Goal: Transaction & Acquisition: Subscribe to service/newsletter

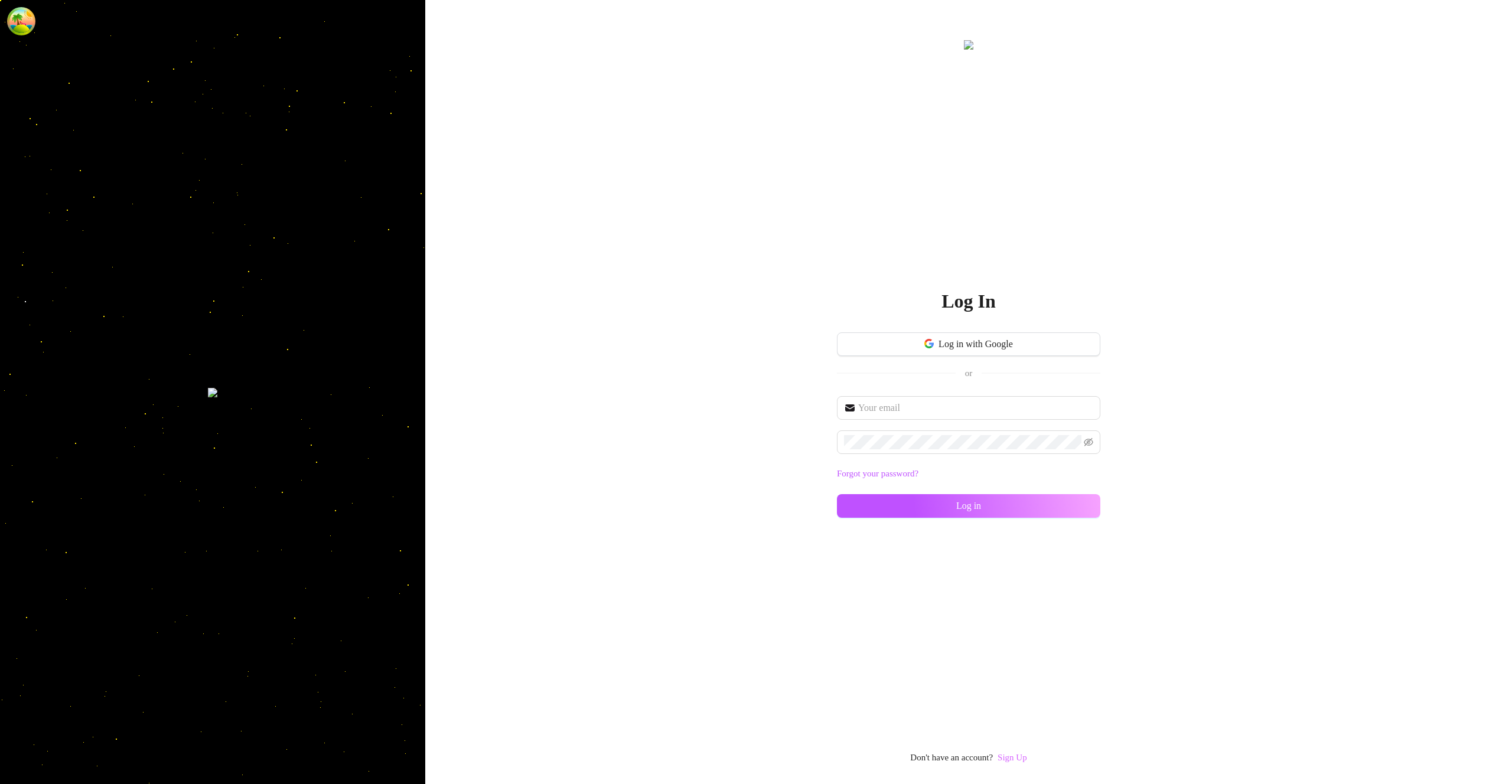
click at [1019, 755] on link "Sign Up" at bounding box center [1012, 757] width 30 height 9
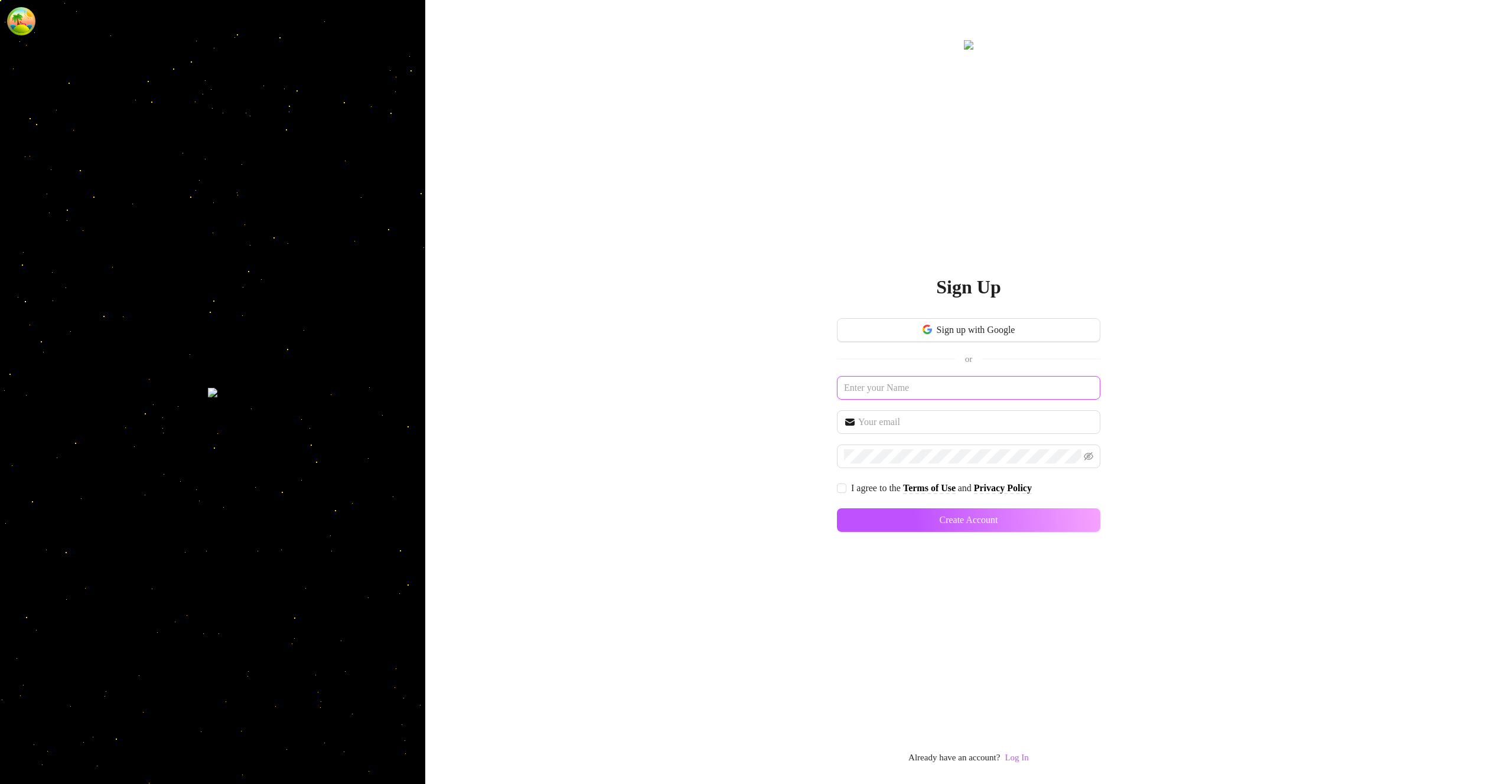
click at [927, 385] on input "text" at bounding box center [968, 388] width 263 height 23
paste input "hovegi4535@fanwn.com"
type input "hovegi4535@fanwn.com"
click at [879, 418] on input "text" at bounding box center [976, 422] width 235 height 14
paste input "hovegi4535@fanwn.com"
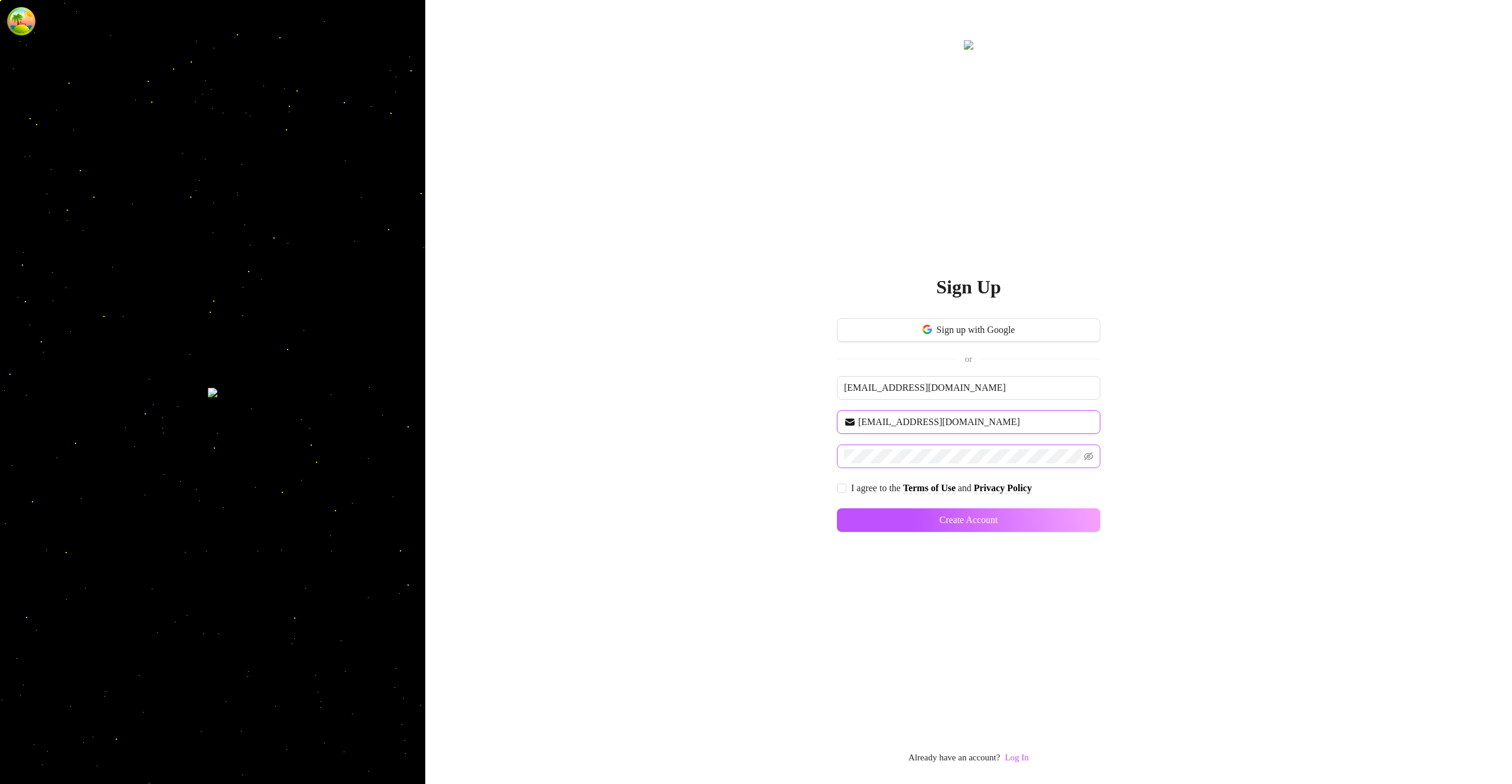
type input "hovegi4535@fanwn.com"
click at [839, 491] on input "I agree to the Terms of Use and Privacy Policy" at bounding box center [840, 487] width 8 height 8
checkbox input "true"
click at [1058, 511] on button "Create Account" at bounding box center [968, 520] width 263 height 23
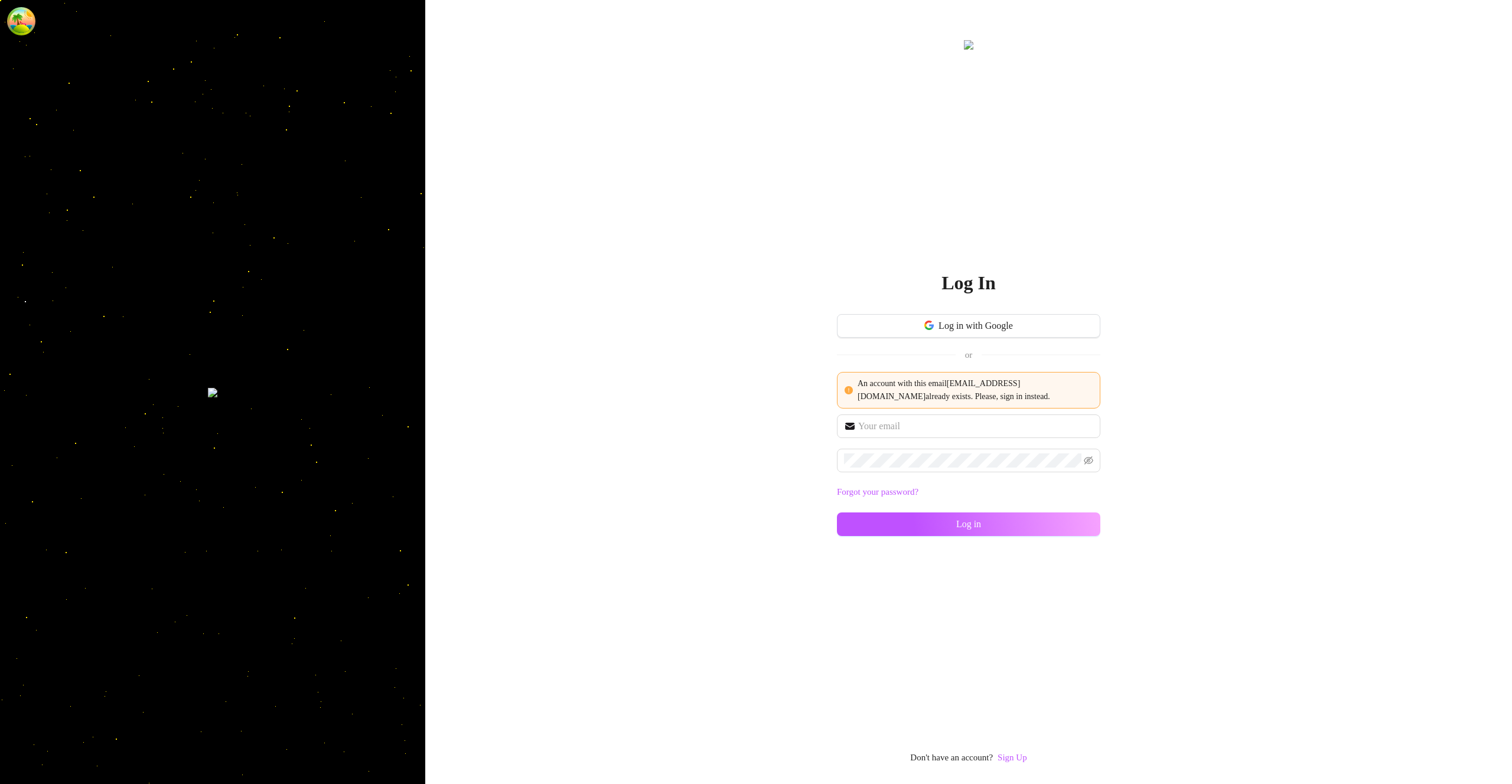
click at [1014, 767] on div "Log In Log in with Google or An account with this email hovegi4535@fanwn.com al…" at bounding box center [968, 392] width 1087 height 784
click at [1014, 762] on link "Sign Up" at bounding box center [1012, 757] width 30 height 9
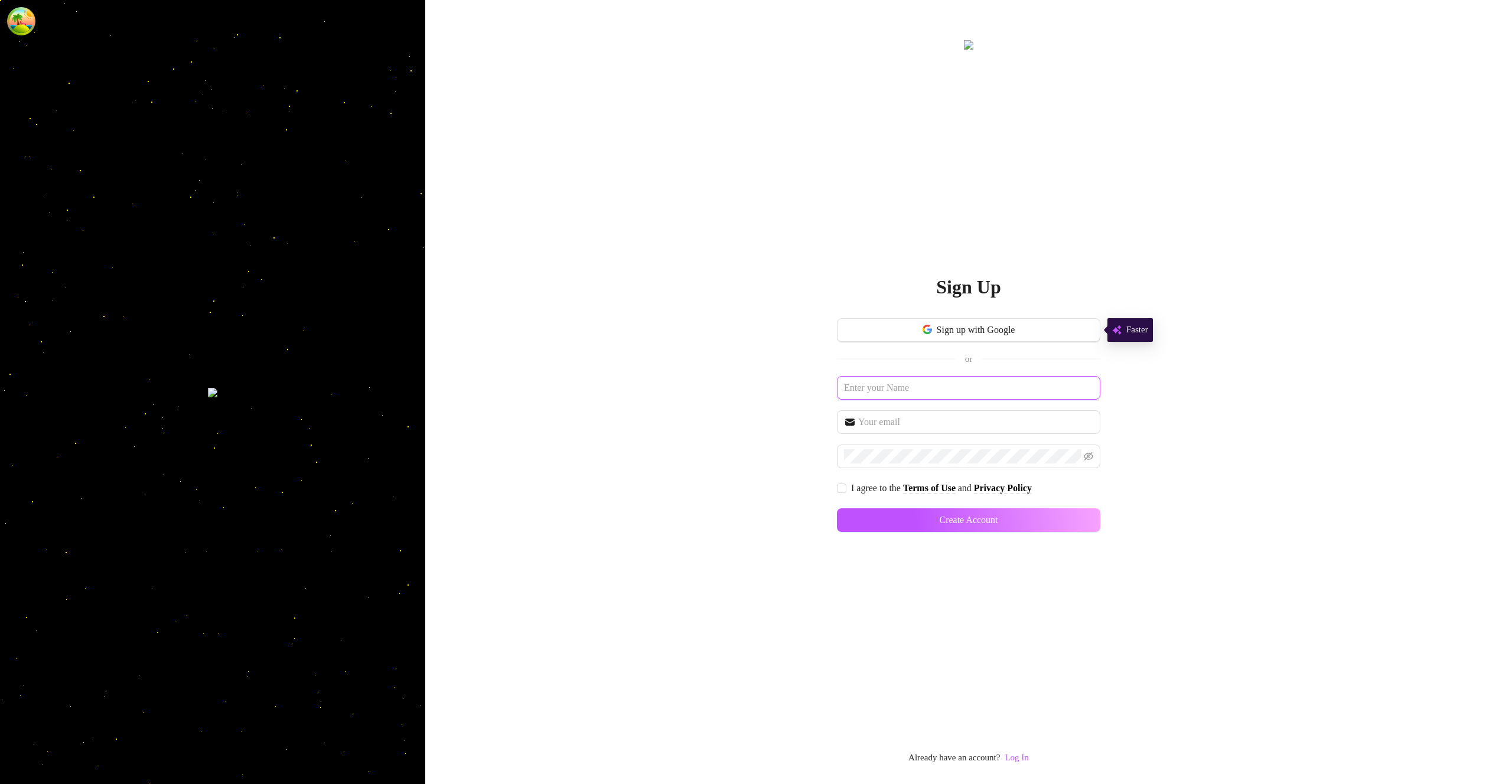
click at [950, 385] on input "text" at bounding box center [968, 388] width 263 height 23
paste input "[EMAIL_ADDRESS][DOMAIN_NAME]"
type input "[EMAIL_ADDRESS][DOMAIN_NAME]"
click at [1020, 419] on input "text" at bounding box center [976, 422] width 235 height 14
paste input "[EMAIL_ADDRESS][DOMAIN_NAME]"
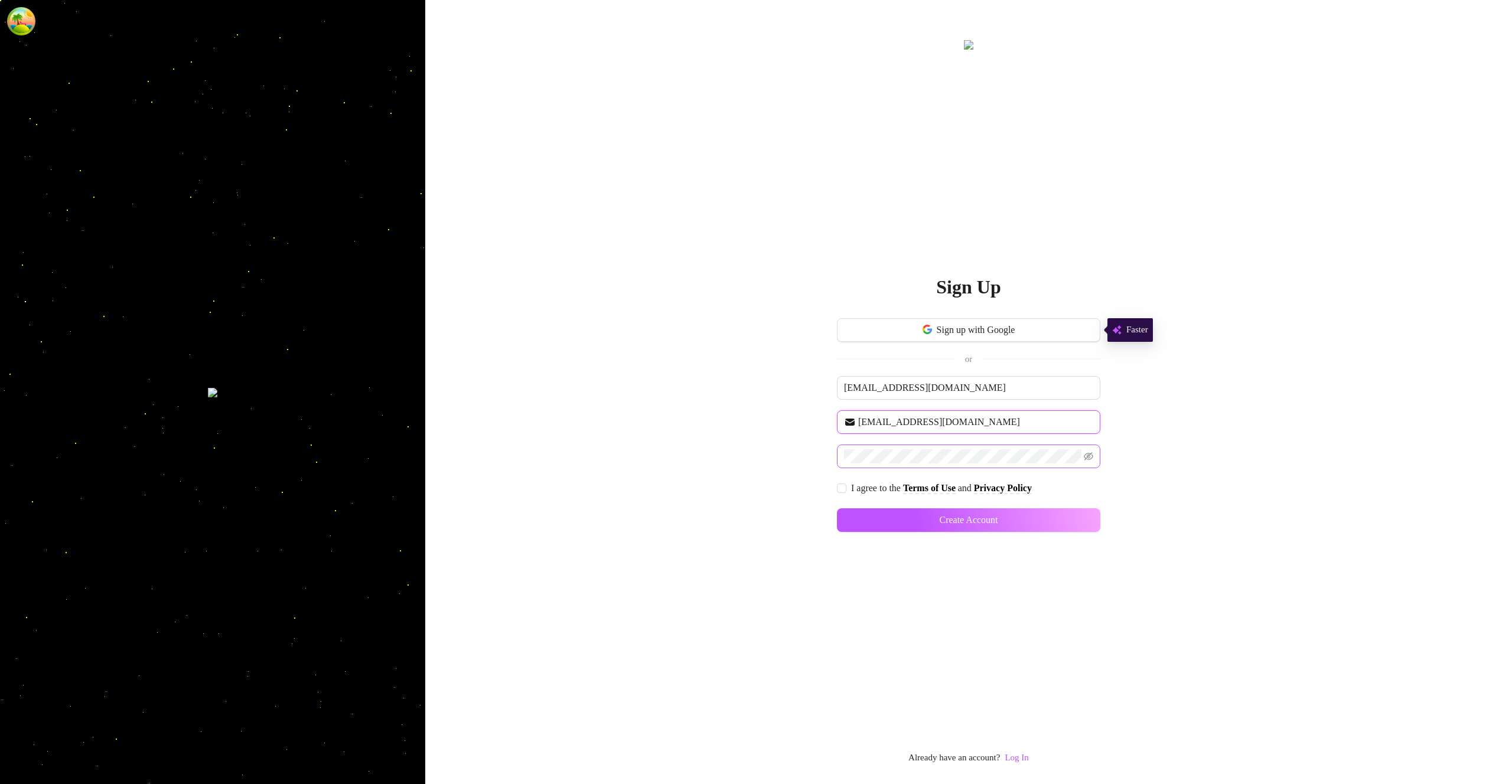
type input "[EMAIL_ADDRESS][DOMAIN_NAME]"
click at [844, 490] on input "I agree to the Terms of Use and Privacy Policy" at bounding box center [840, 487] width 8 height 8
checkbox input "true"
click at [1057, 516] on button "Create Account" at bounding box center [968, 520] width 263 height 23
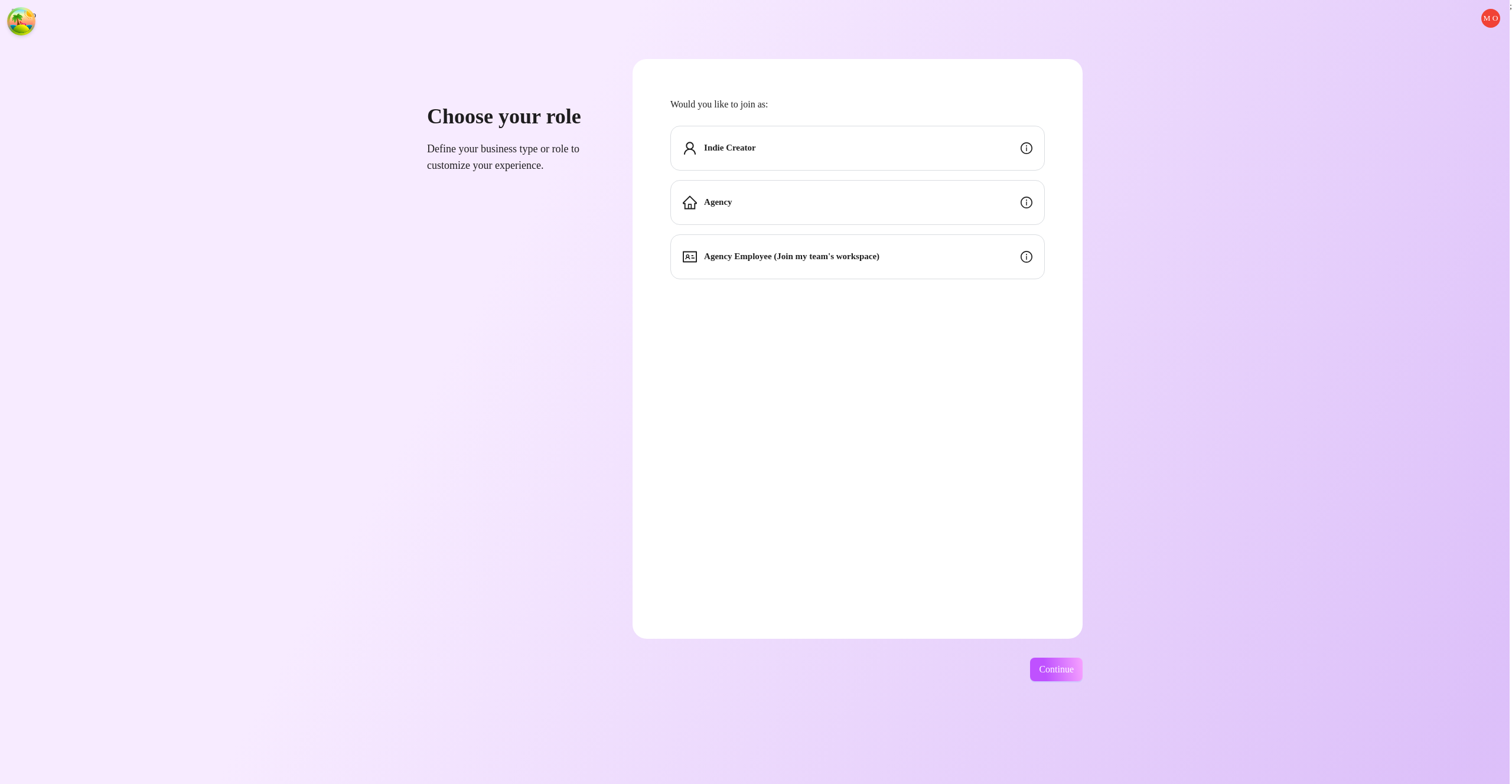
click at [963, 140] on div "Indie Creator" at bounding box center [858, 148] width 375 height 45
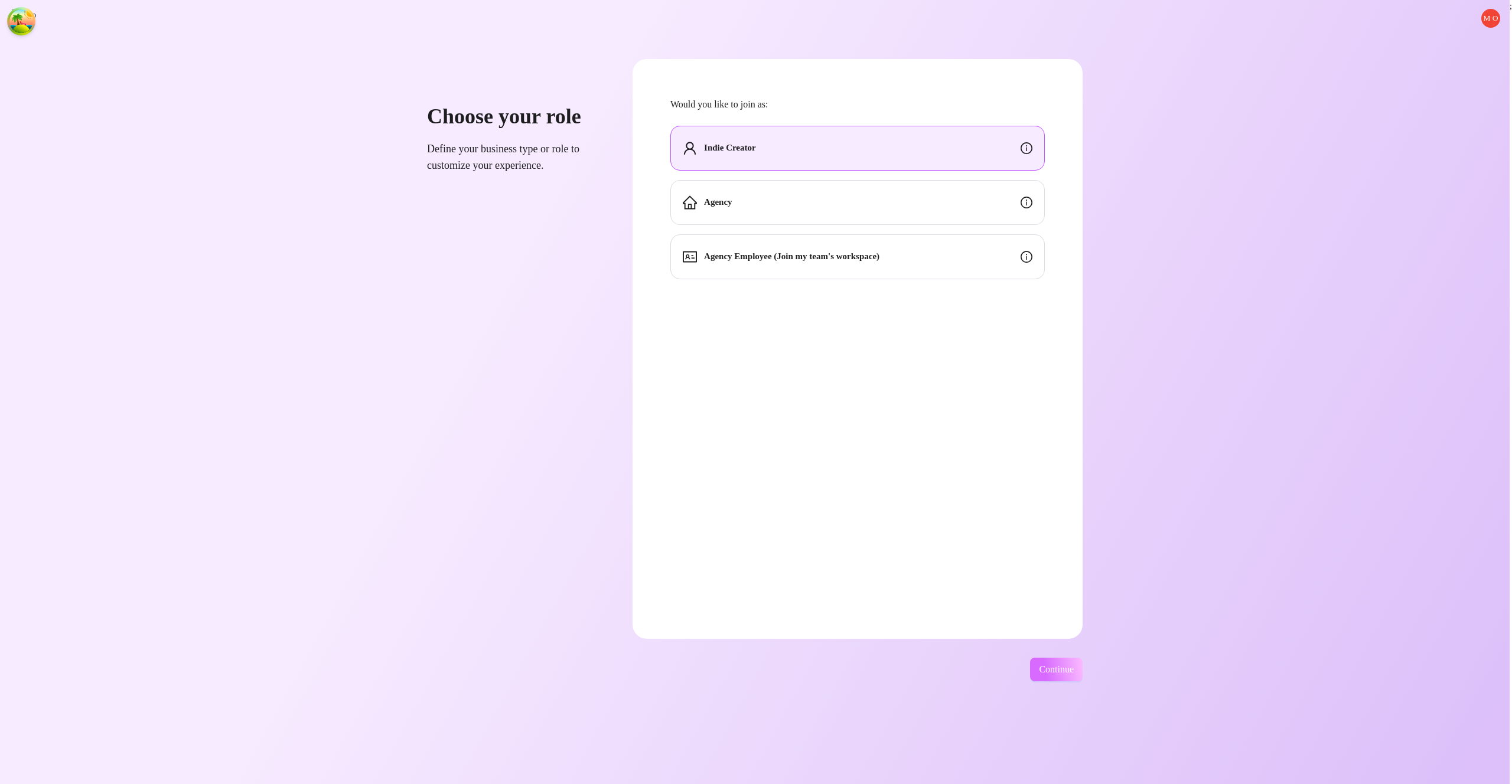
click at [1077, 678] on button "Continue" at bounding box center [1056, 670] width 53 height 23
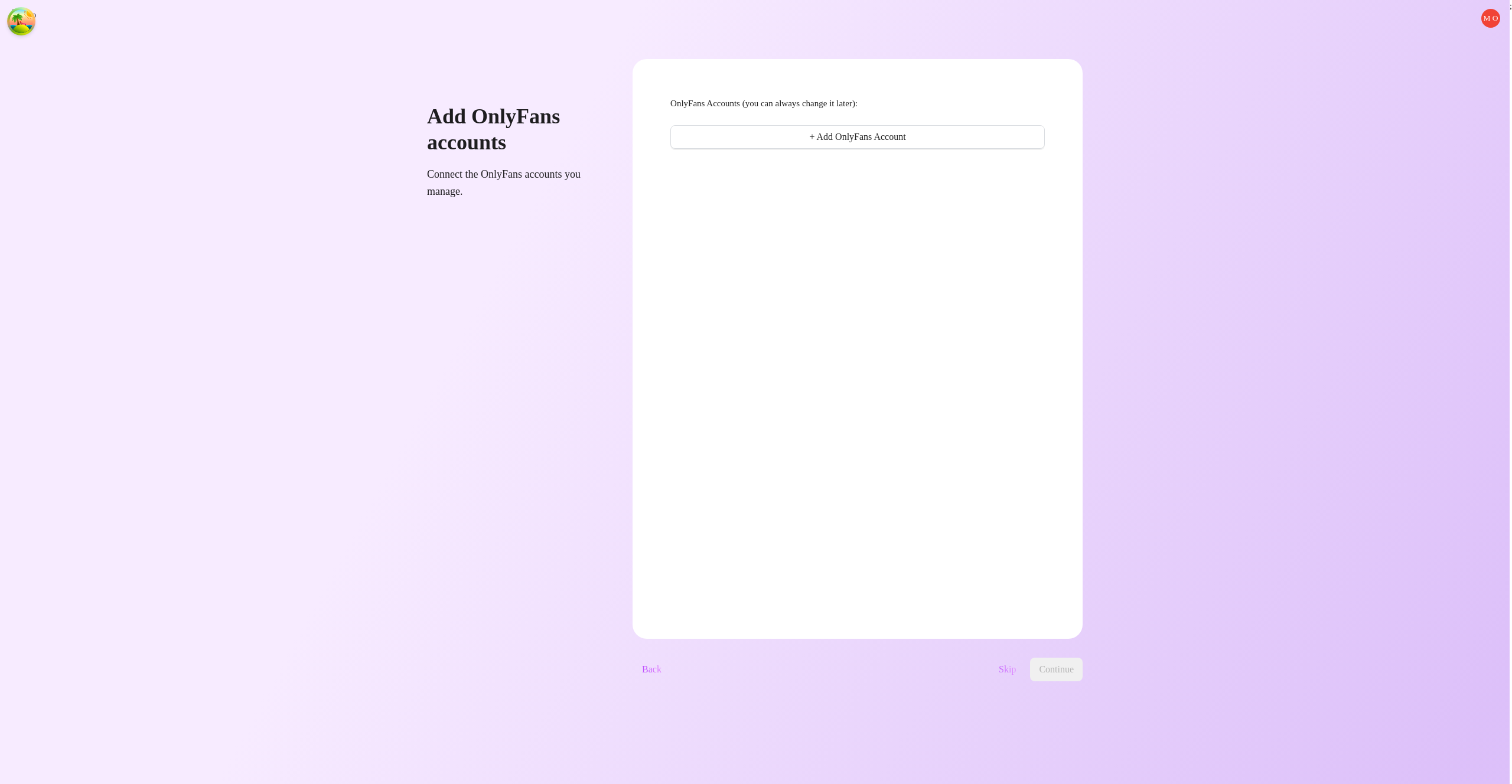
click at [1016, 673] on span "Skip" at bounding box center [1007, 670] width 17 height 11
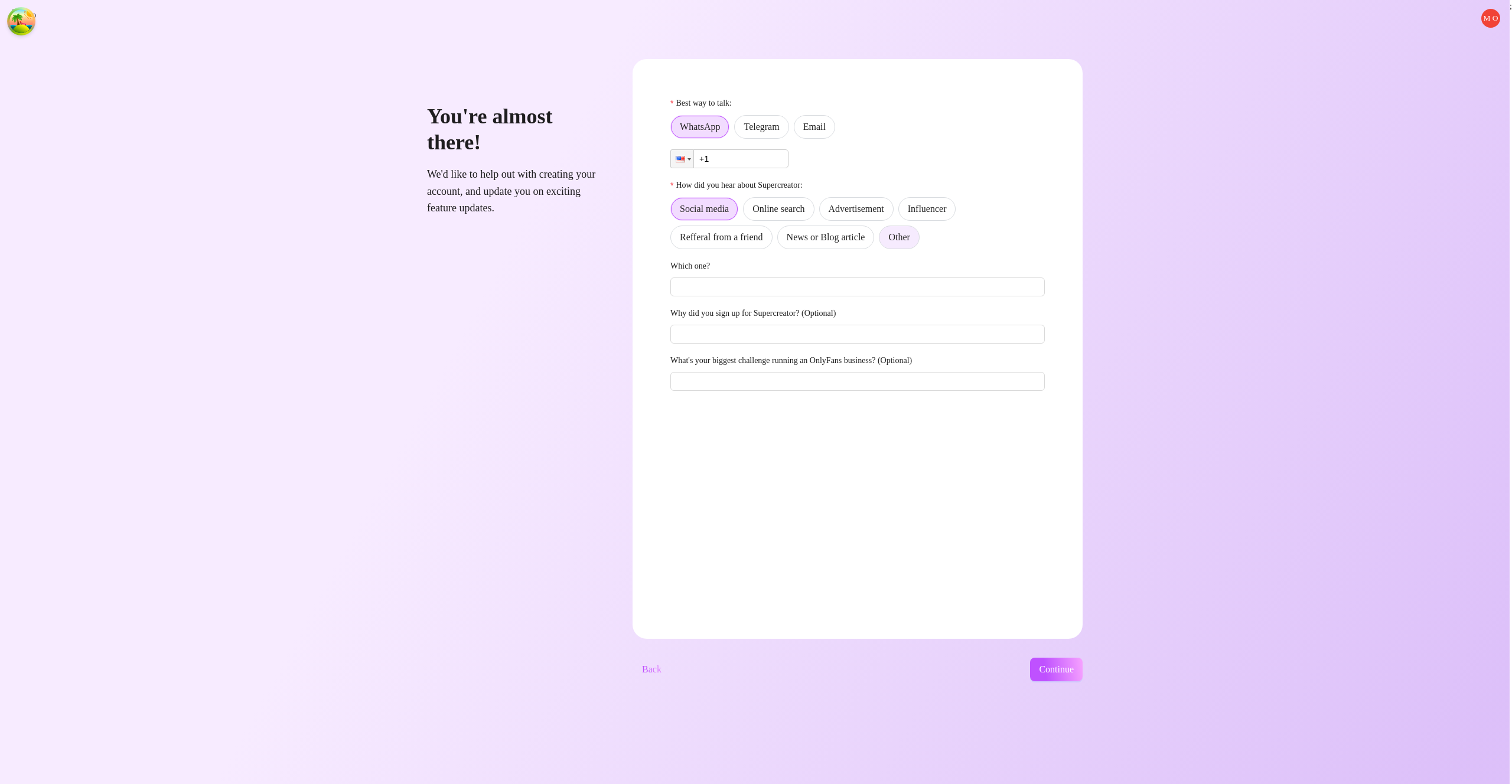
click at [919, 244] on label "Other" at bounding box center [899, 237] width 40 height 23
click at [882, 241] on input "Other" at bounding box center [882, 241] width 0 height 0
drag, startPoint x: 850, startPoint y: 121, endPoint x: 859, endPoint y: 132, distance: 14.2
click at [826, 122] on span "Email" at bounding box center [814, 127] width 22 height 10
click at [797, 130] on input "Email" at bounding box center [797, 130] width 0 height 0
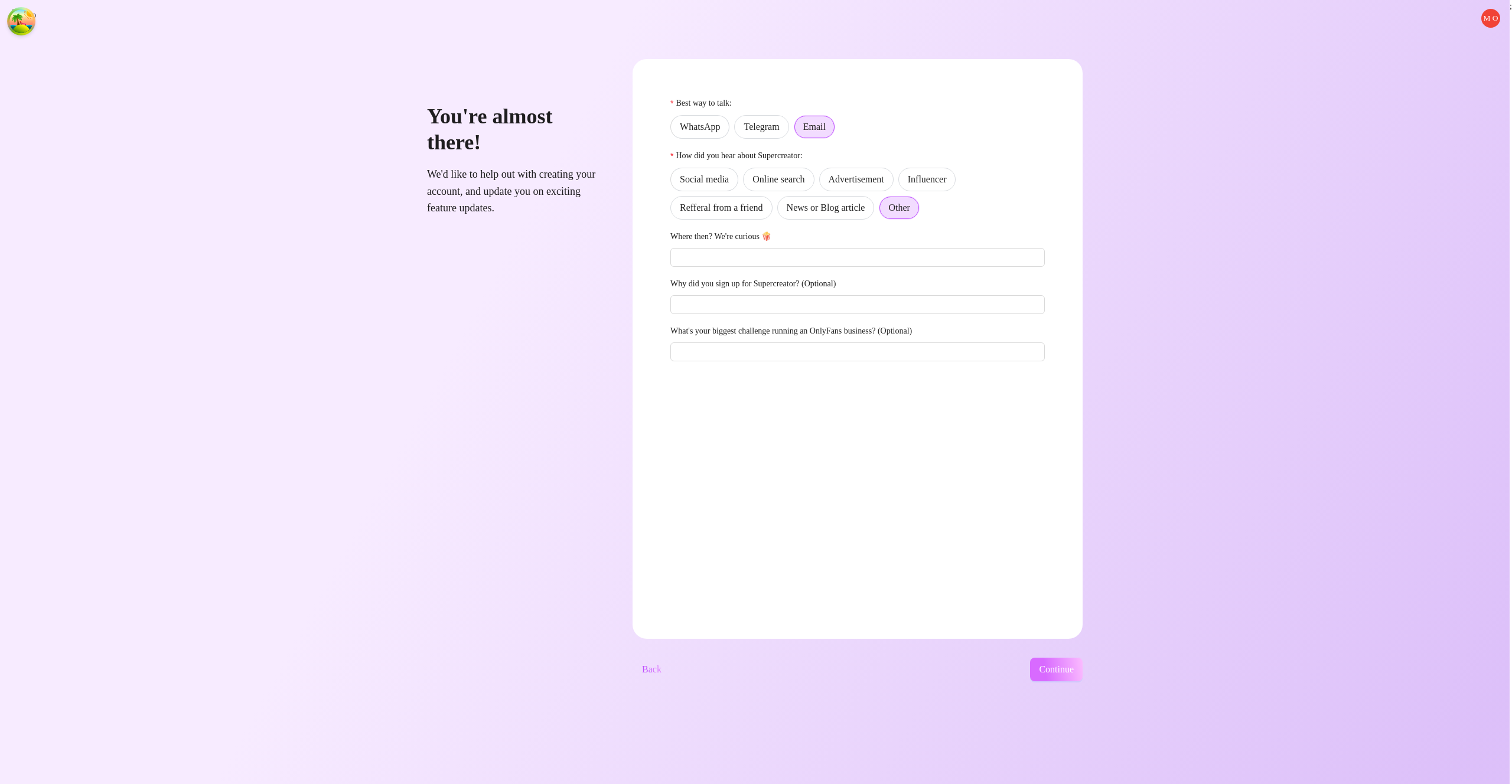
click at [1074, 673] on span "Continue" at bounding box center [1056, 670] width 35 height 11
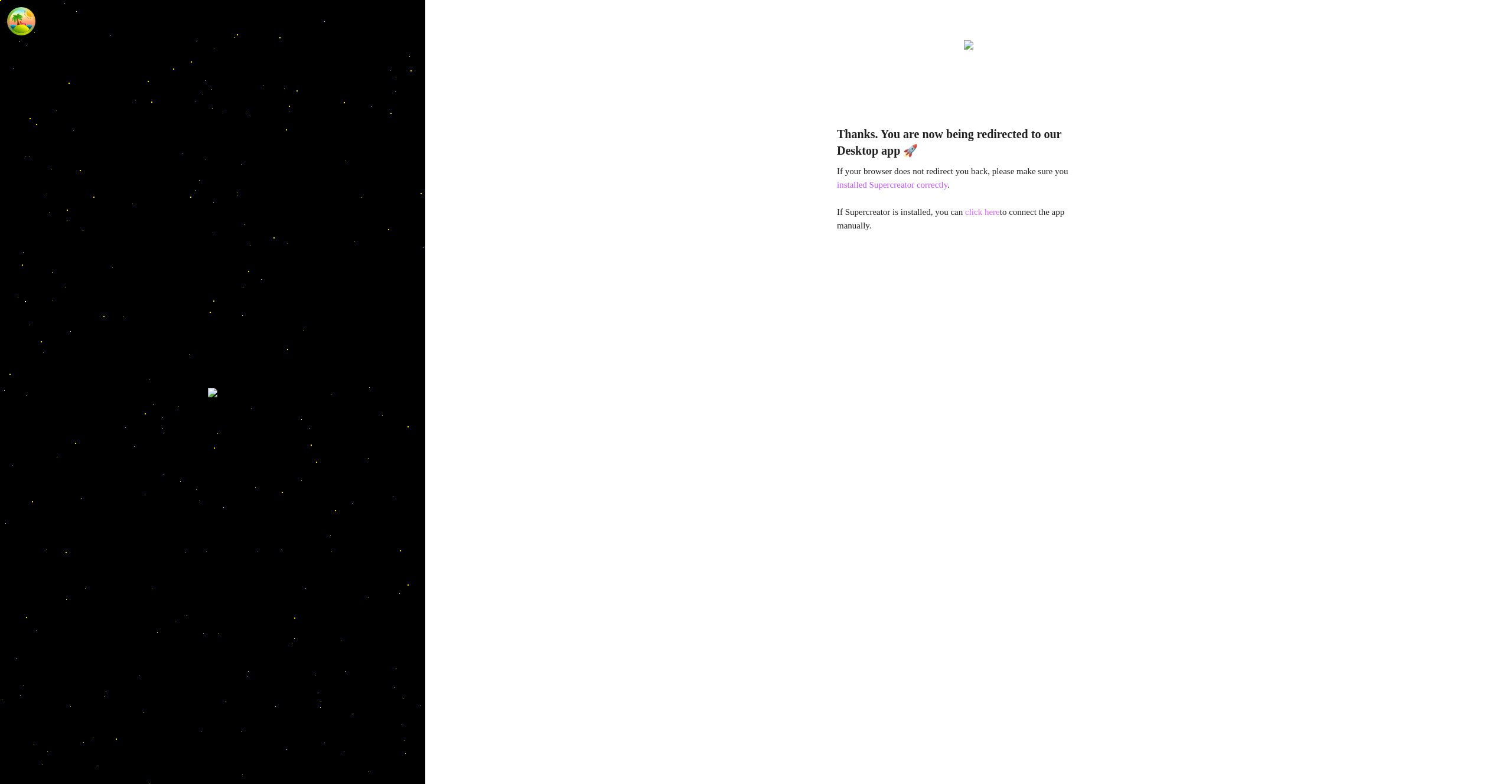
click at [989, 213] on link "click here" at bounding box center [983, 211] width 35 height 9
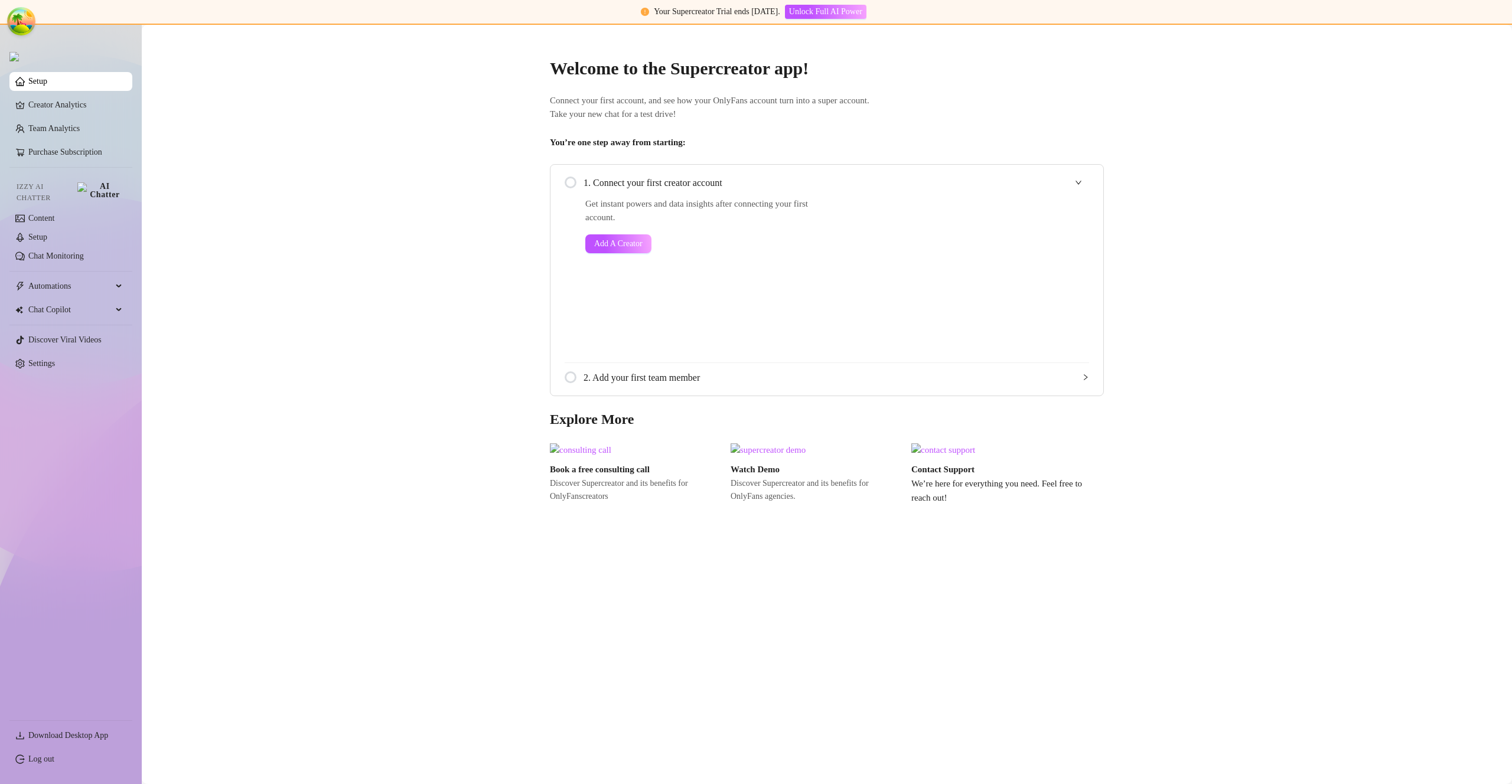
click at [87, 367] on ul "Setup Creator Analytics Team Analytics Purchase Subscription Izzy AI Chatter Co…" at bounding box center [70, 391] width 123 height 648
click at [55, 364] on link "Settings" at bounding box center [41, 364] width 27 height 9
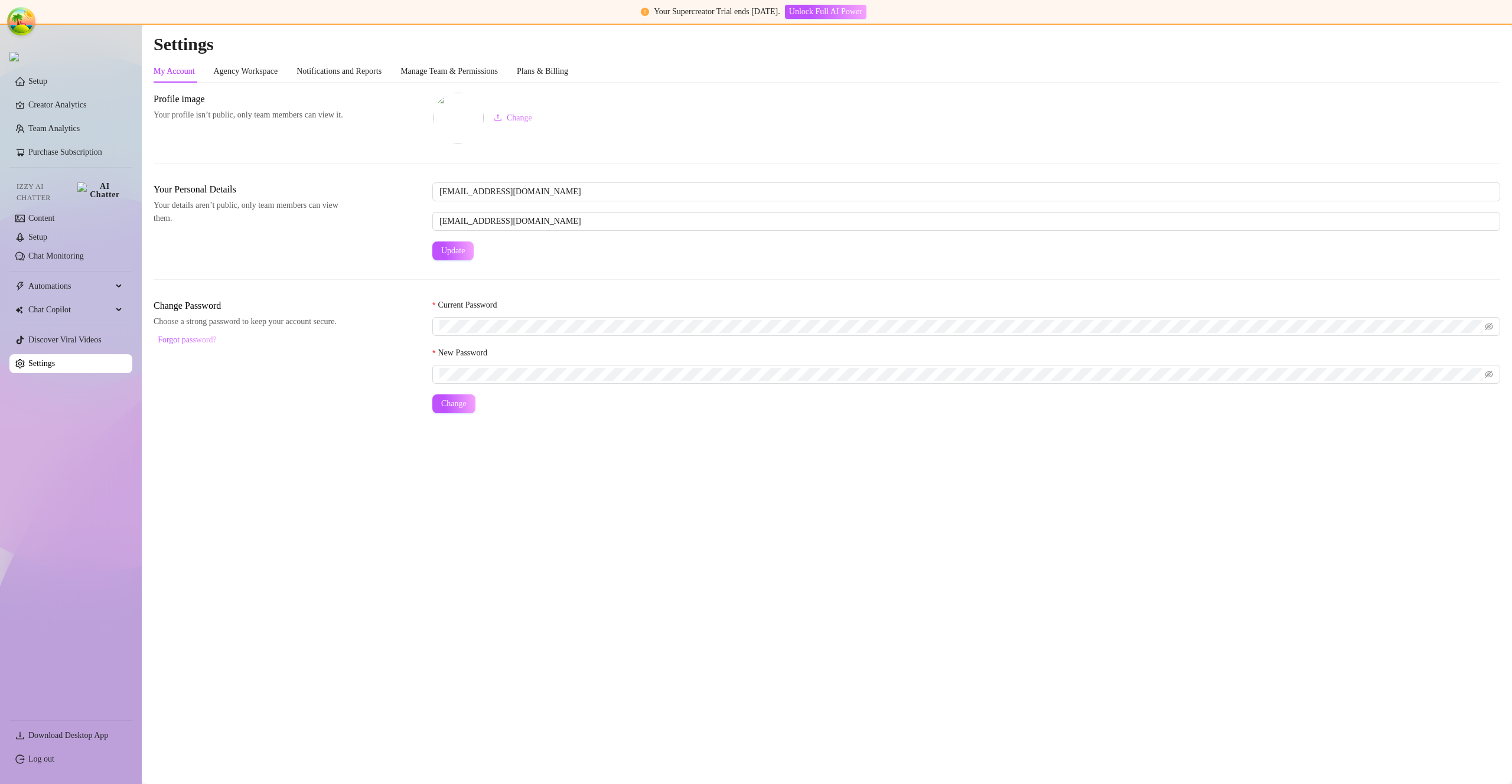
click at [532, 82] on div "My Account Agency Workspace Notifications and Reports Manage Team & Permissions…" at bounding box center [361, 71] width 415 height 22
drag, startPoint x: 544, startPoint y: 78, endPoint x: 551, endPoint y: 79, distance: 7.1
click at [545, 78] on div "Plans & Billing" at bounding box center [542, 71] width 51 height 22
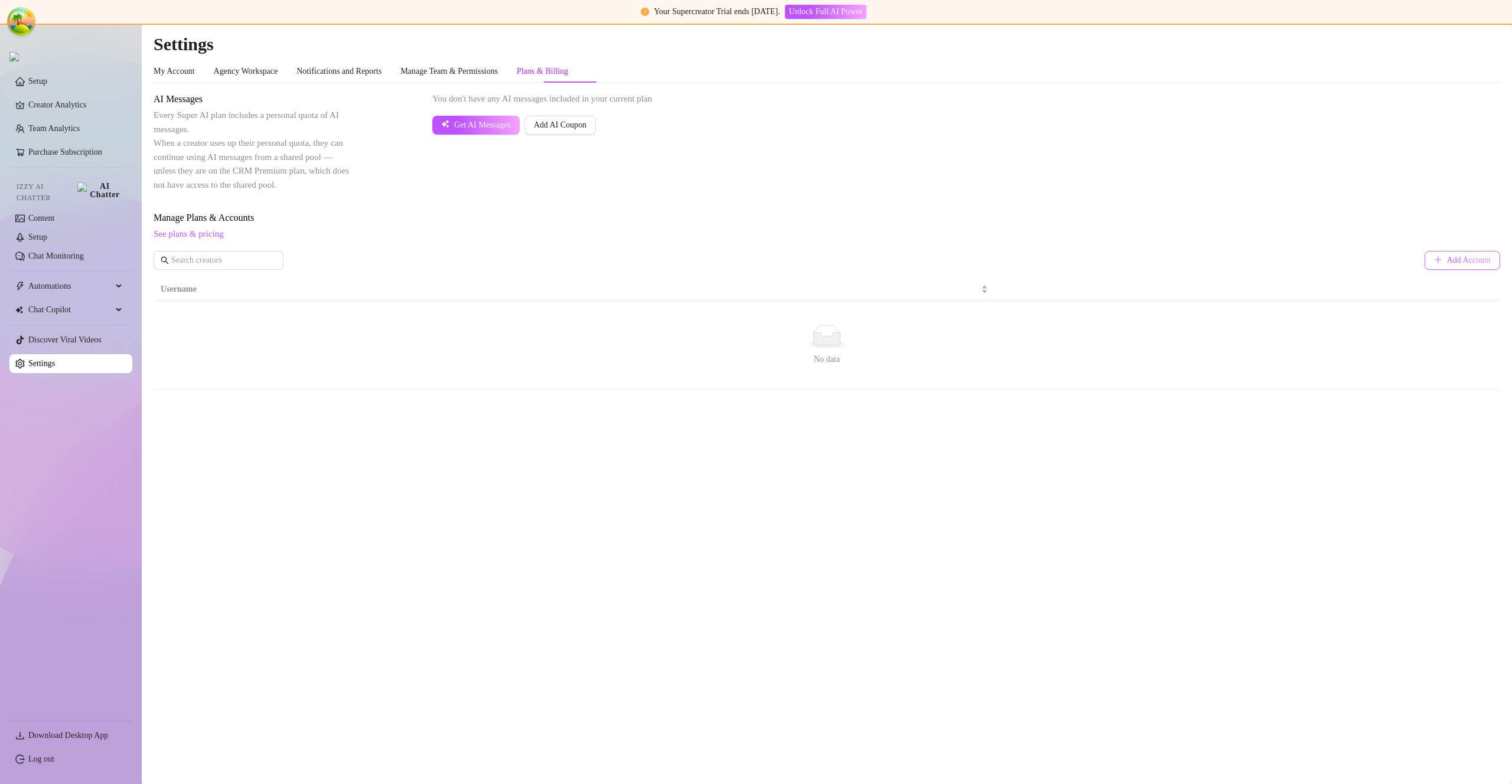
click at [1430, 265] on button "Add Account" at bounding box center [1463, 260] width 75 height 19
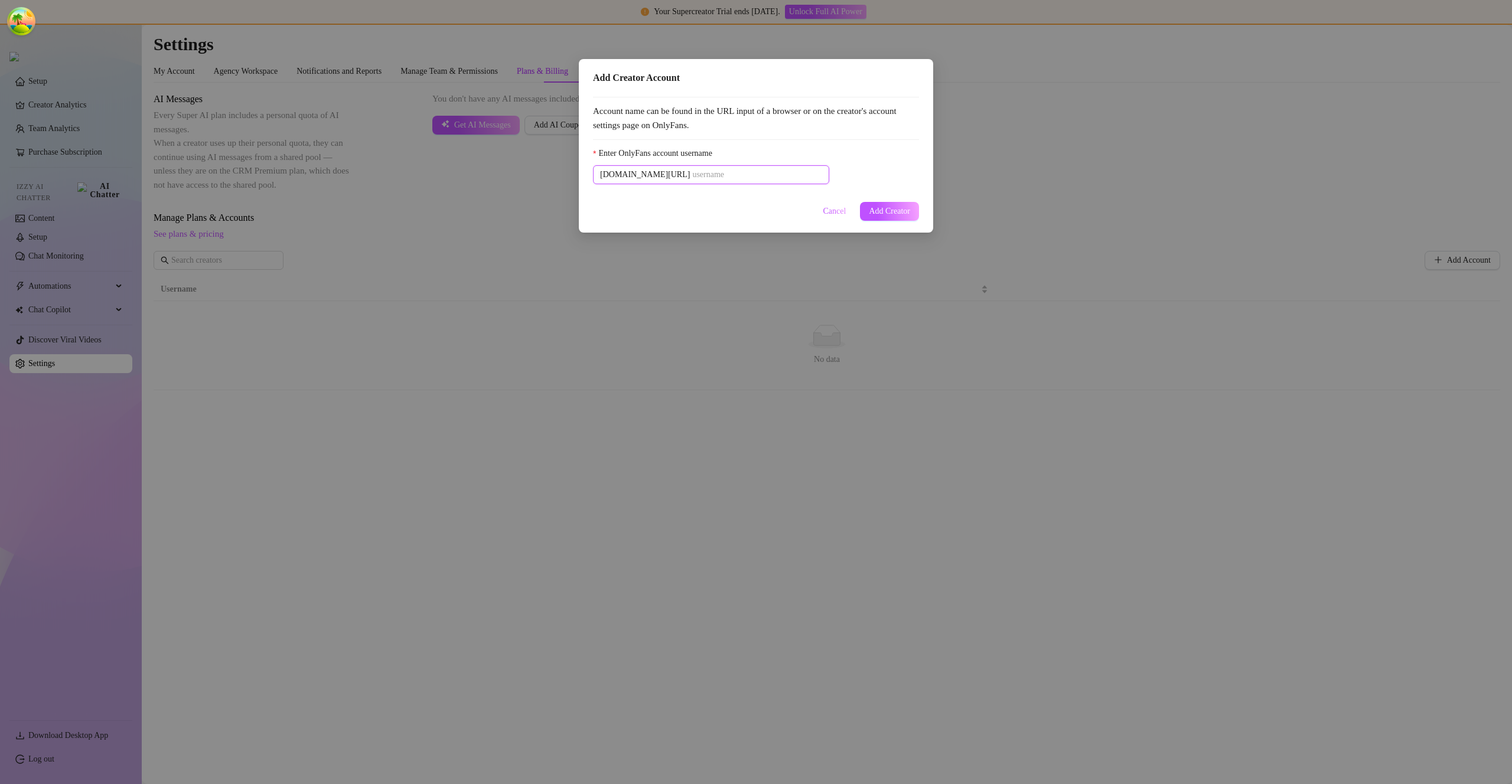
paste input "u21892667nice"
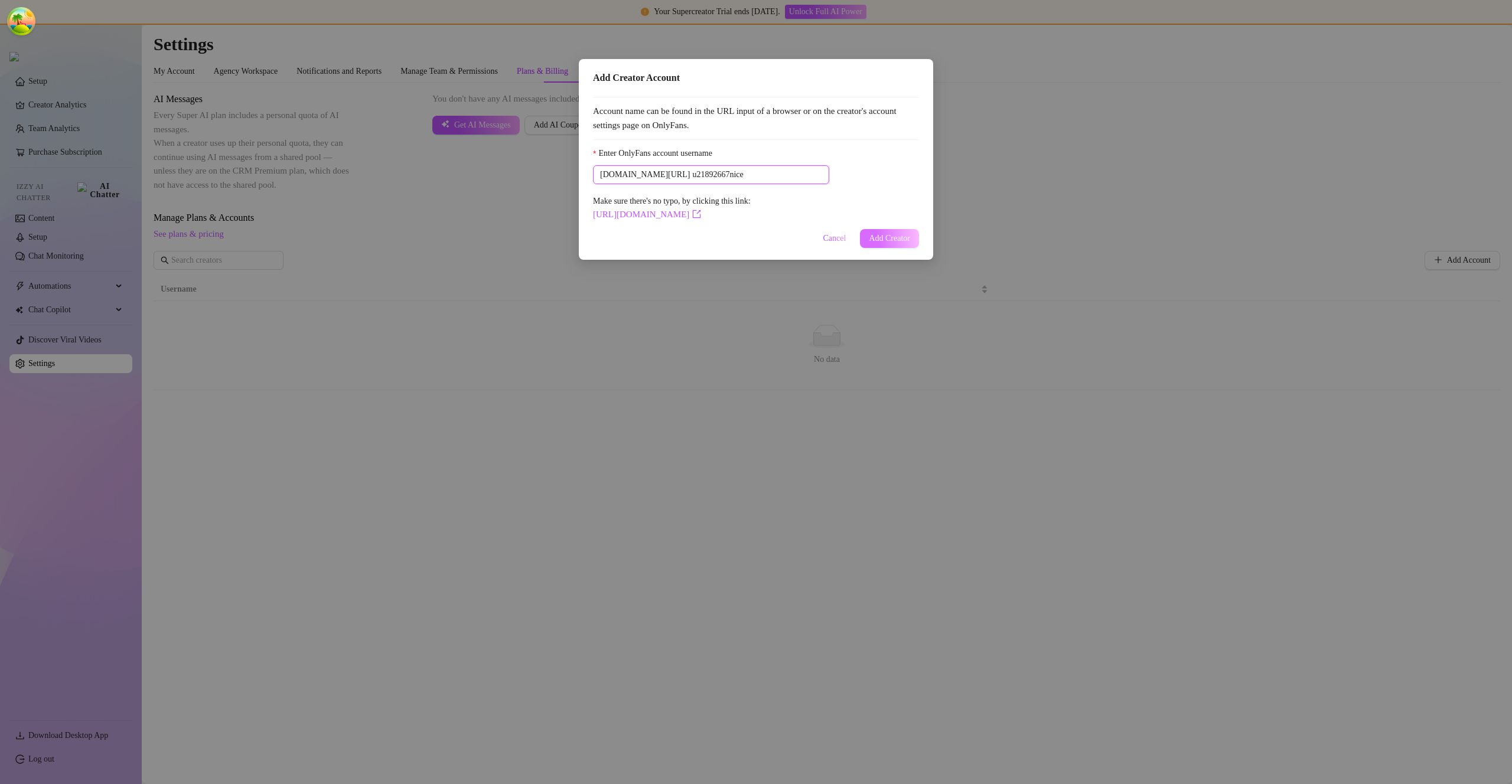
type input "u21892667nice"
click at [894, 229] on button "Add Creator" at bounding box center [890, 239] width 59 height 19
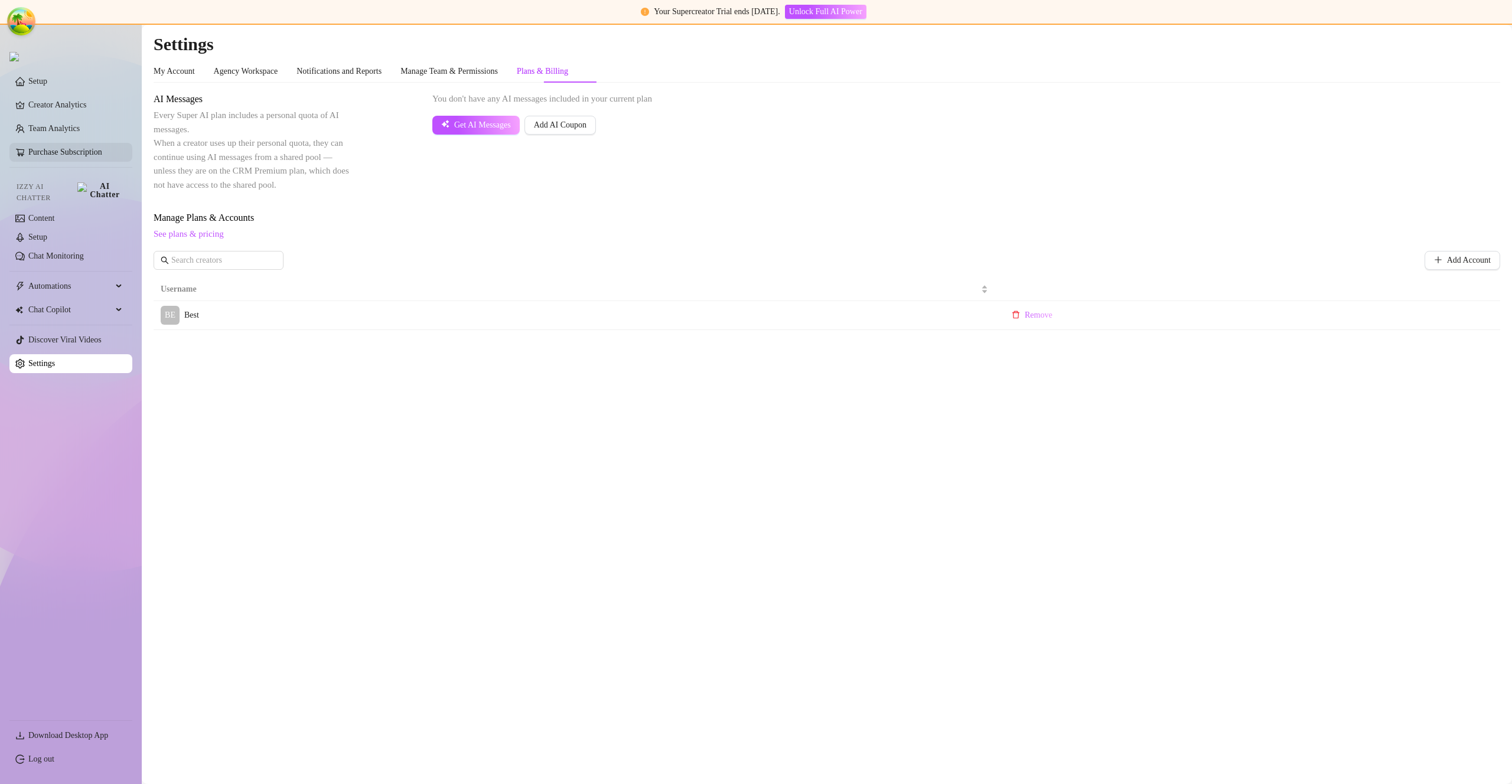
click at [95, 155] on link "Purchase Subscription" at bounding box center [75, 152] width 95 height 19
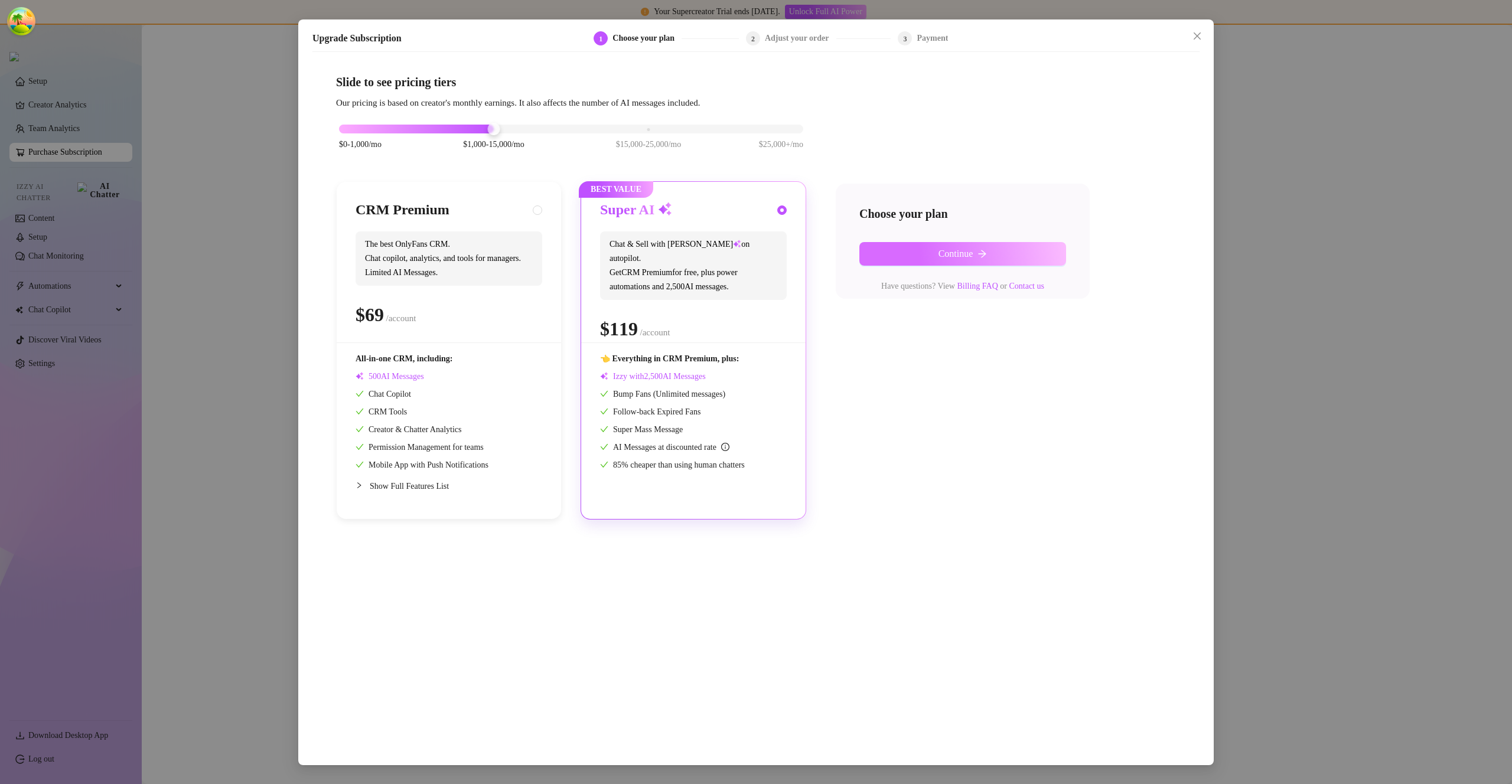
click at [891, 243] on button "Continue" at bounding box center [963, 254] width 207 height 23
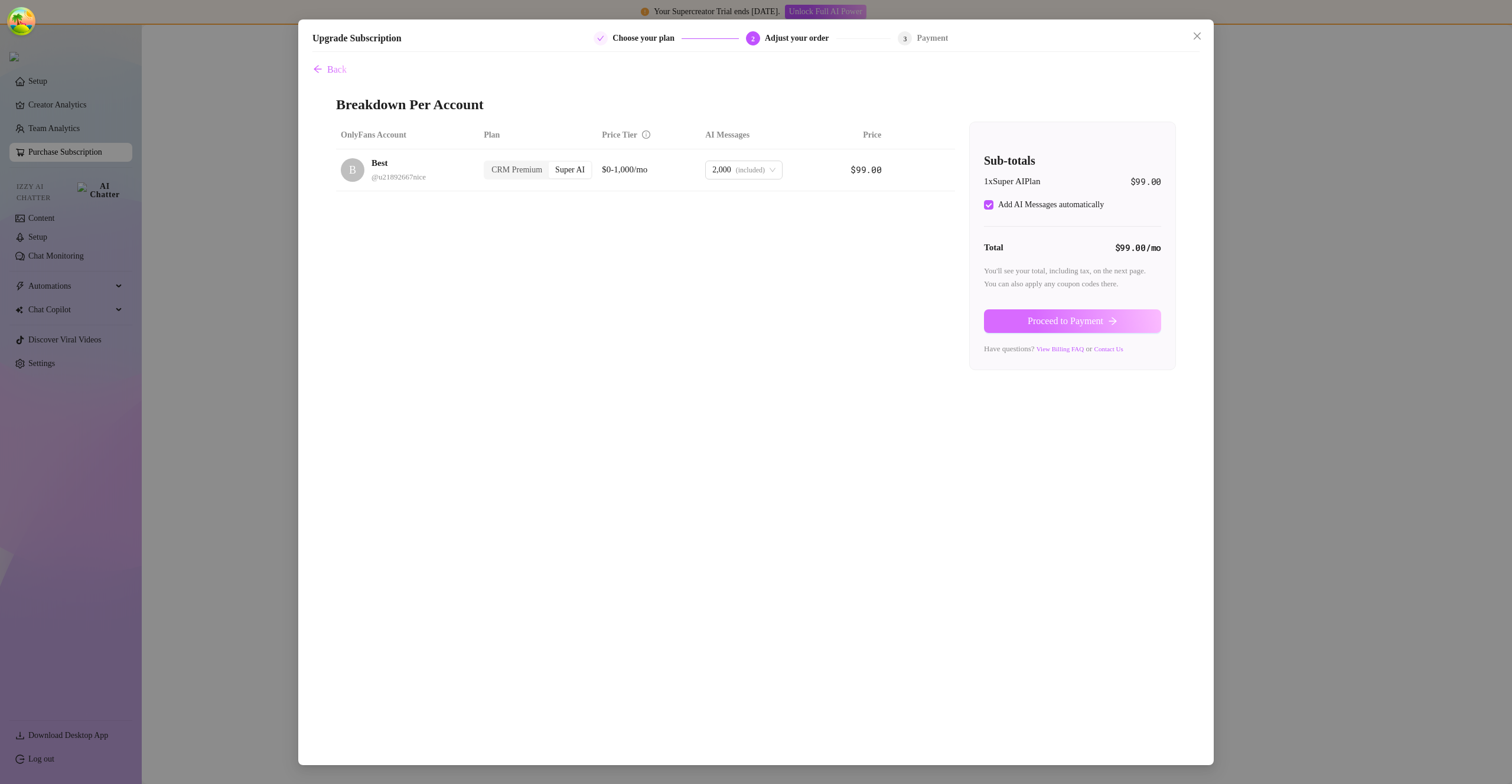
click at [1043, 324] on span "Proceed to Payment" at bounding box center [1066, 321] width 75 height 11
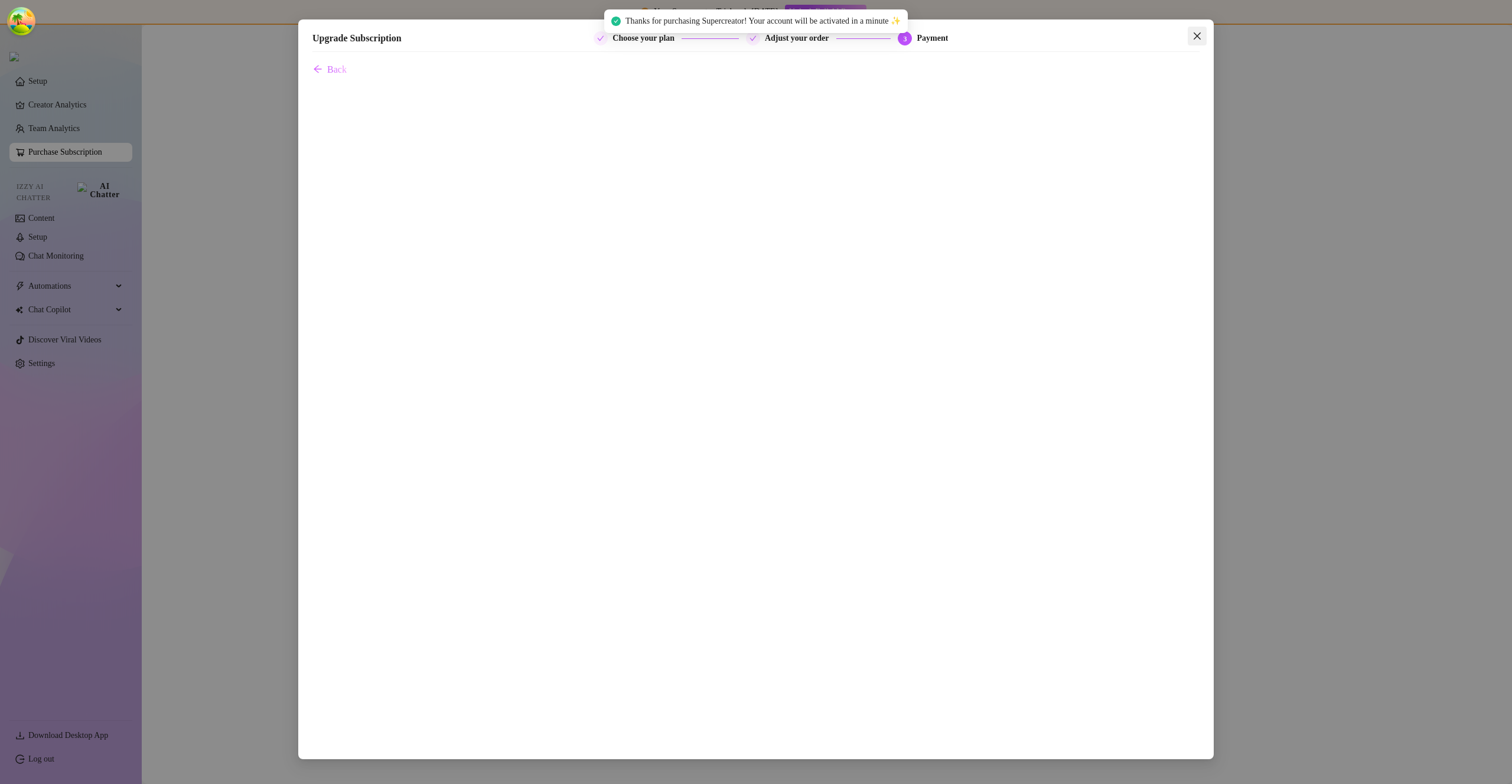
click at [1197, 32] on icon "close" at bounding box center [1197, 36] width 9 height 9
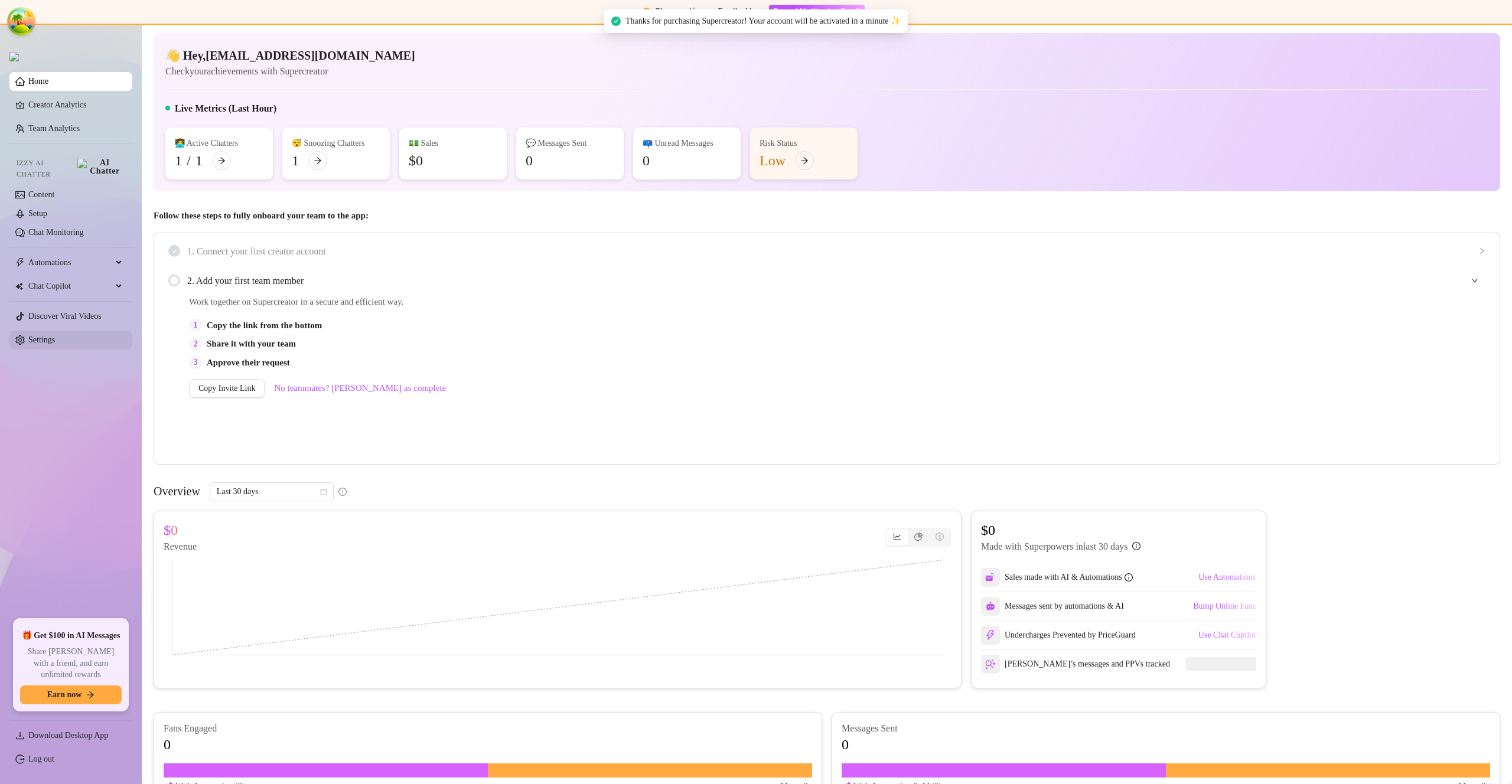
click at [54, 341] on link "Settings" at bounding box center [41, 340] width 27 height 9
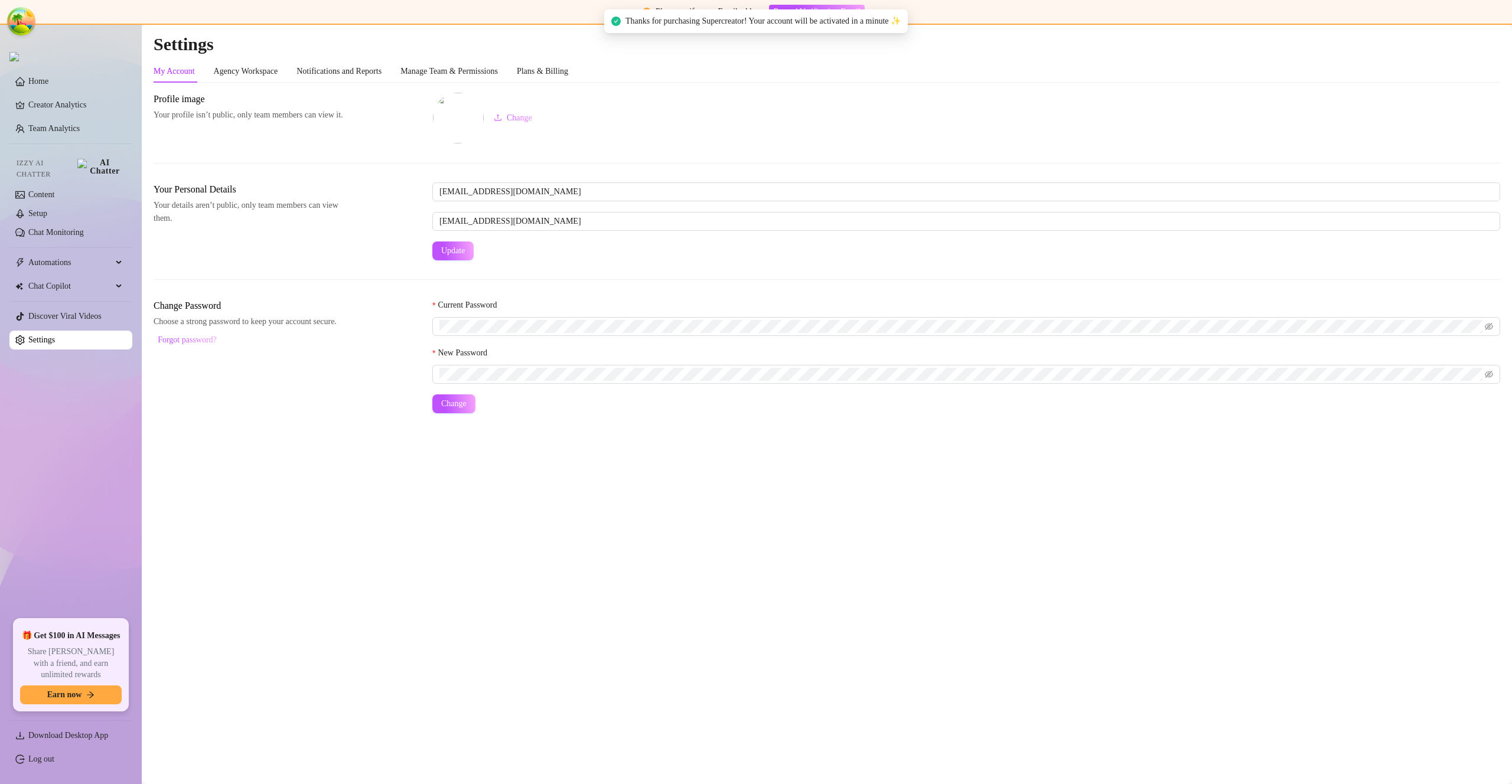
click at [565, 57] on div "Settings My Account Agency Workspace Notifications and Reports Manage Team & Pe…" at bounding box center [827, 230] width 1347 height 394
click at [568, 66] on div "Plans & Billing" at bounding box center [542, 71] width 51 height 13
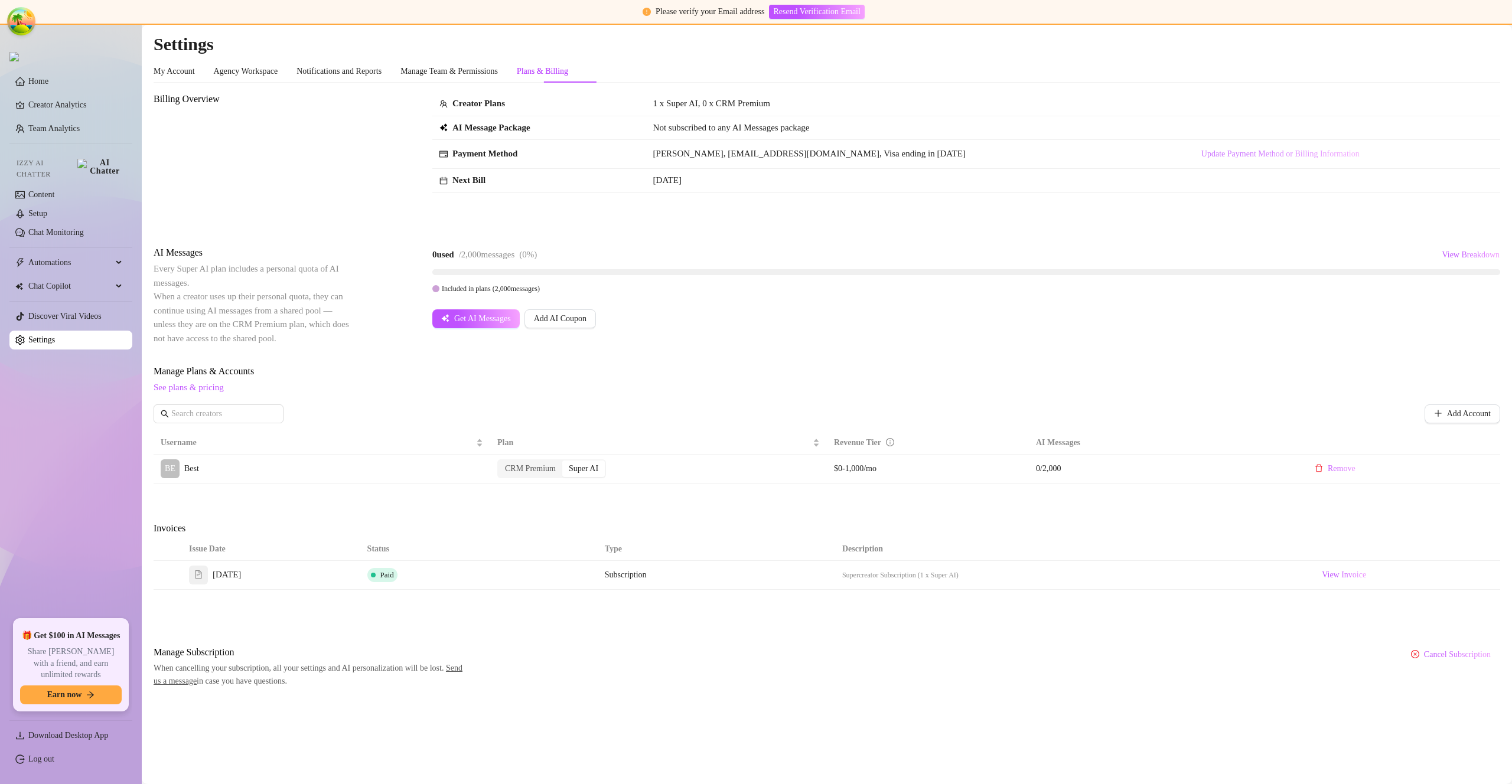
click at [1192, 149] on button "Update Payment Method or Billing Information" at bounding box center [1280, 154] width 177 height 19
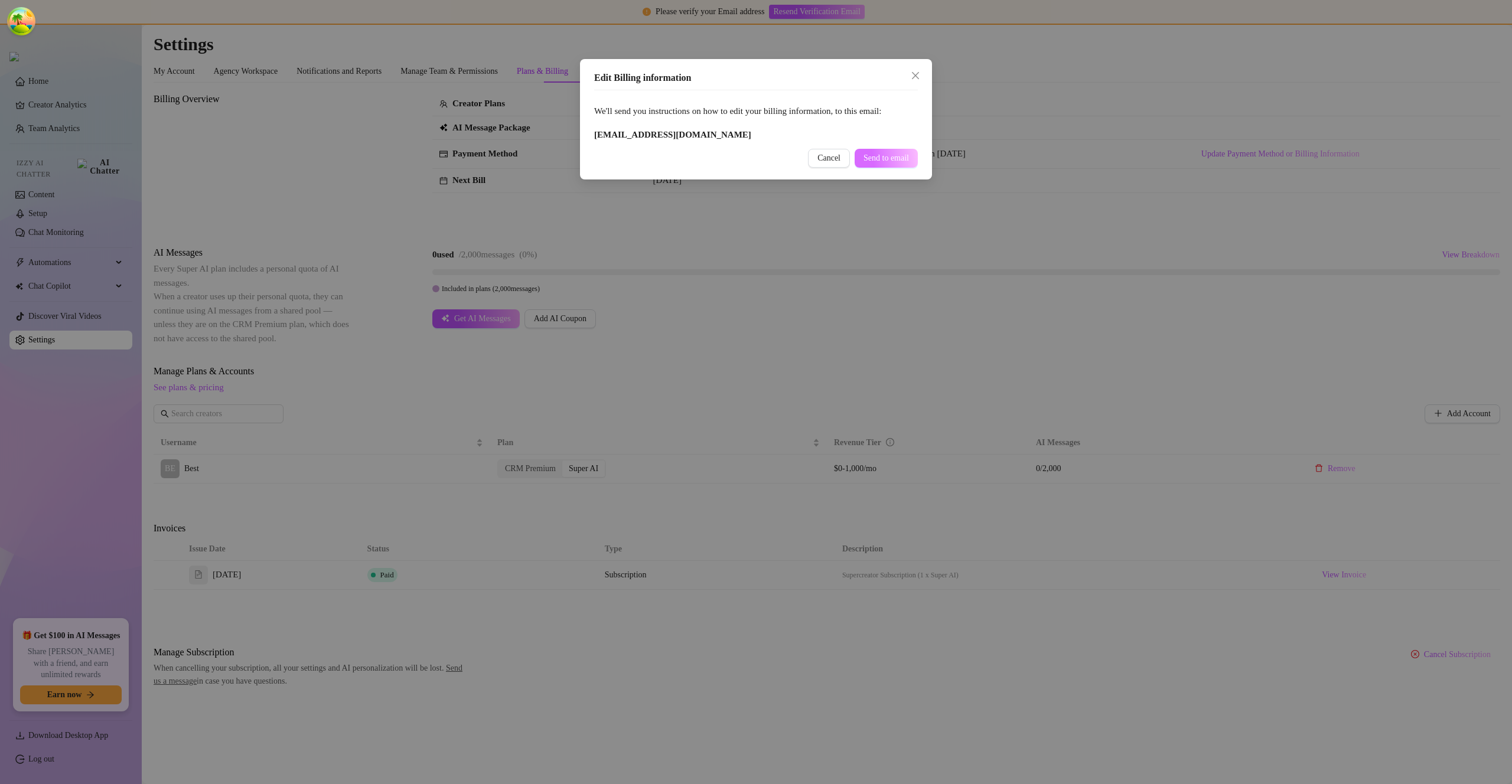
click at [897, 161] on span "Send to email" at bounding box center [886, 158] width 46 height 9
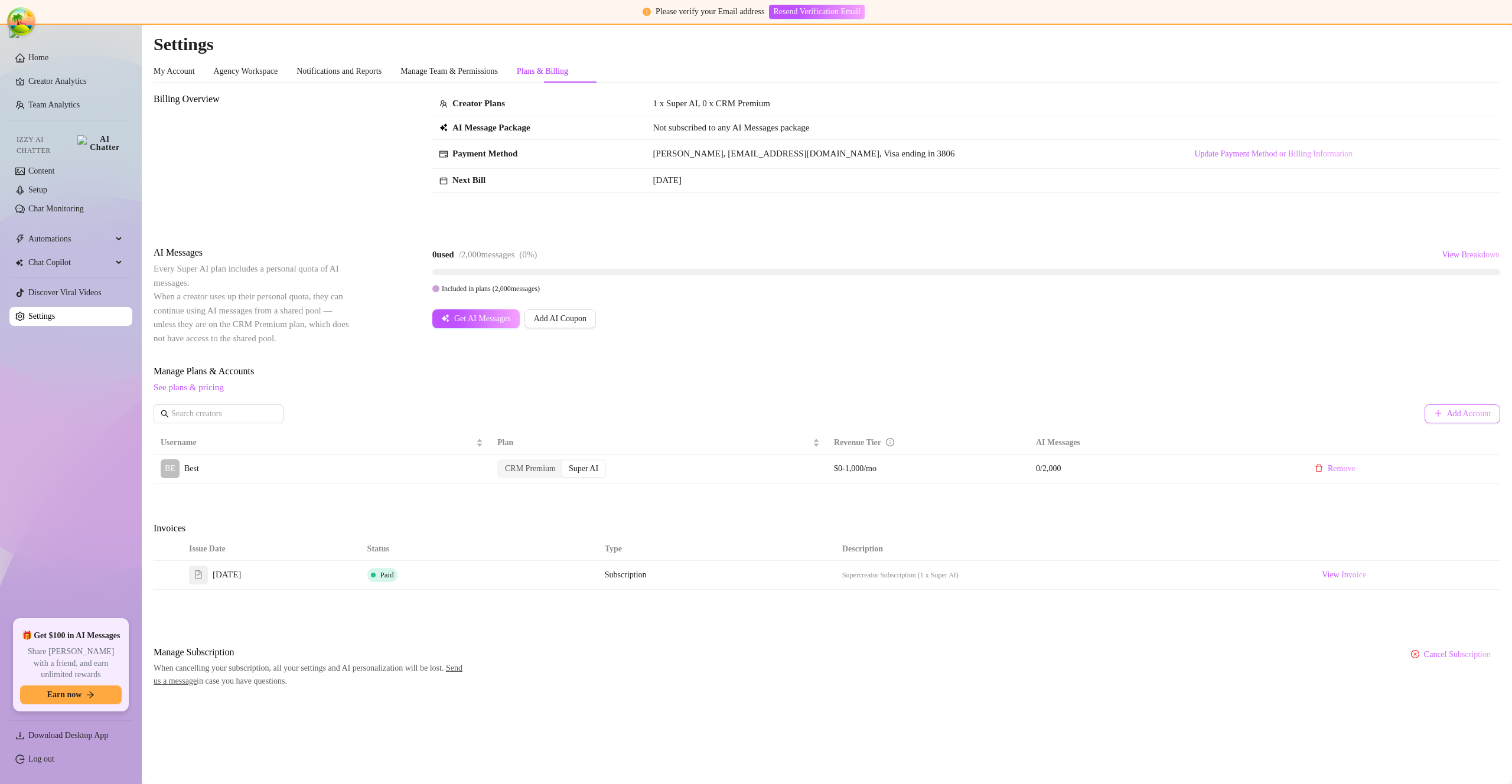
click at [1447, 413] on span "Add Account" at bounding box center [1469, 414] width 44 height 9
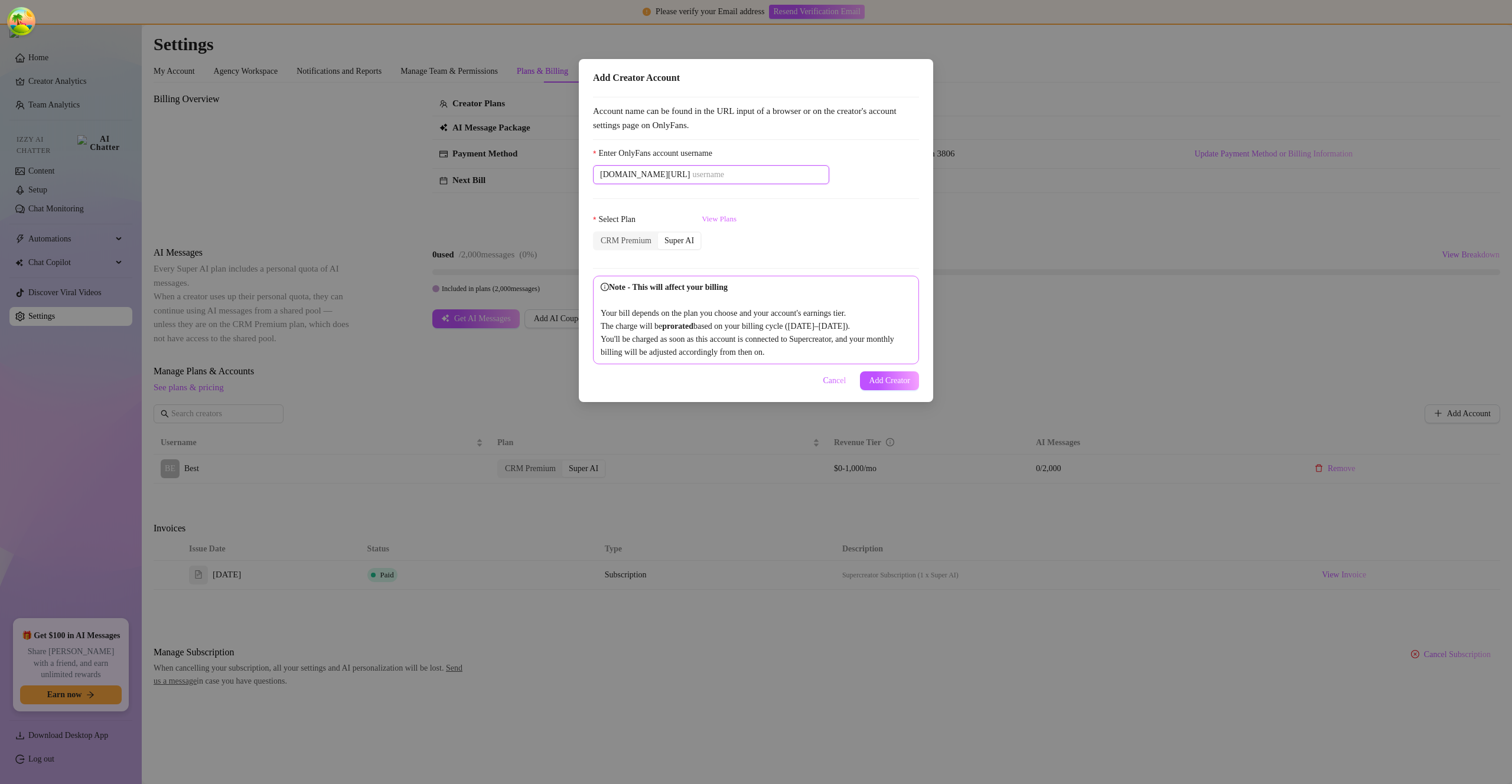
paste input "savsvania"
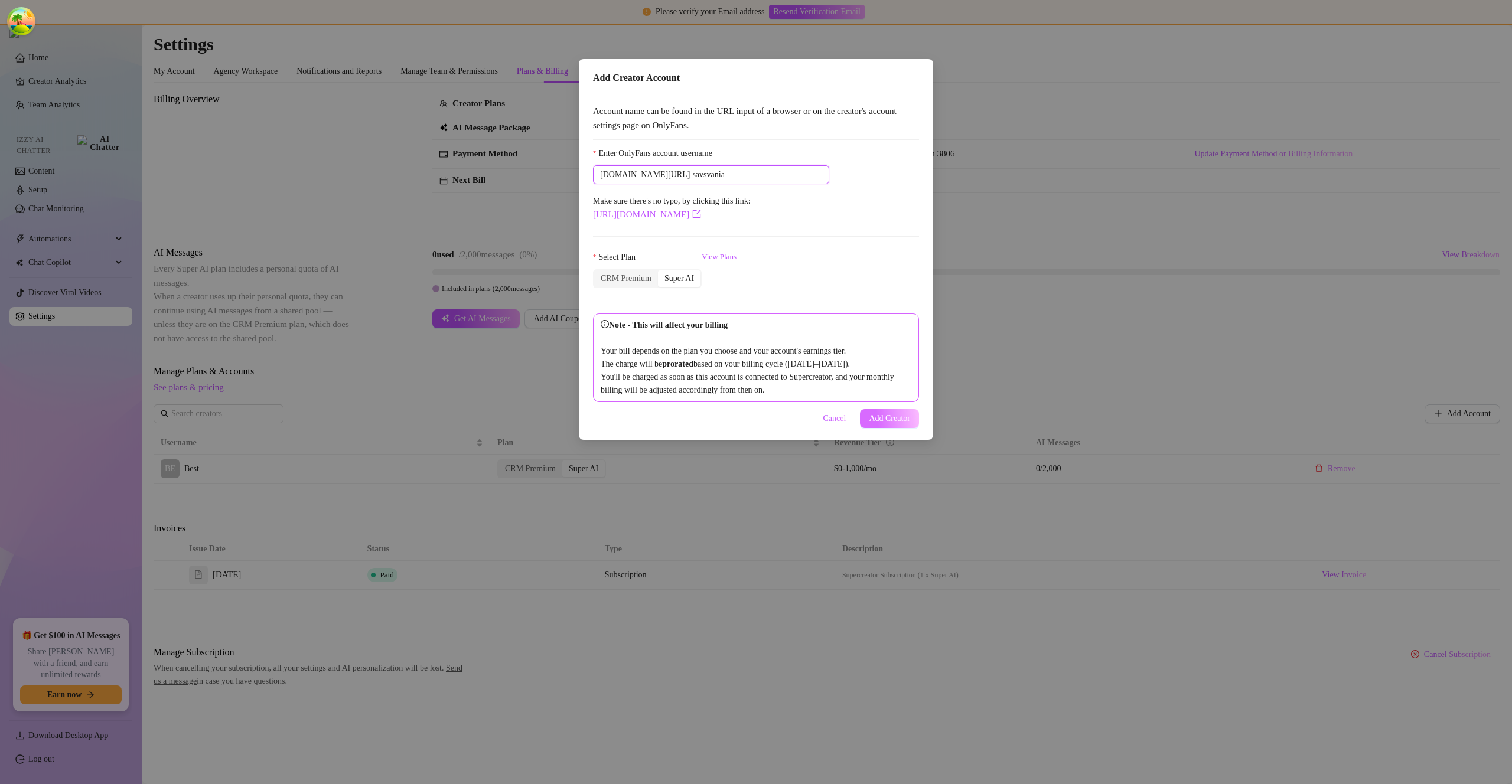
type input "savsvania"
click at [893, 424] on span "Add Creator" at bounding box center [889, 419] width 41 height 9
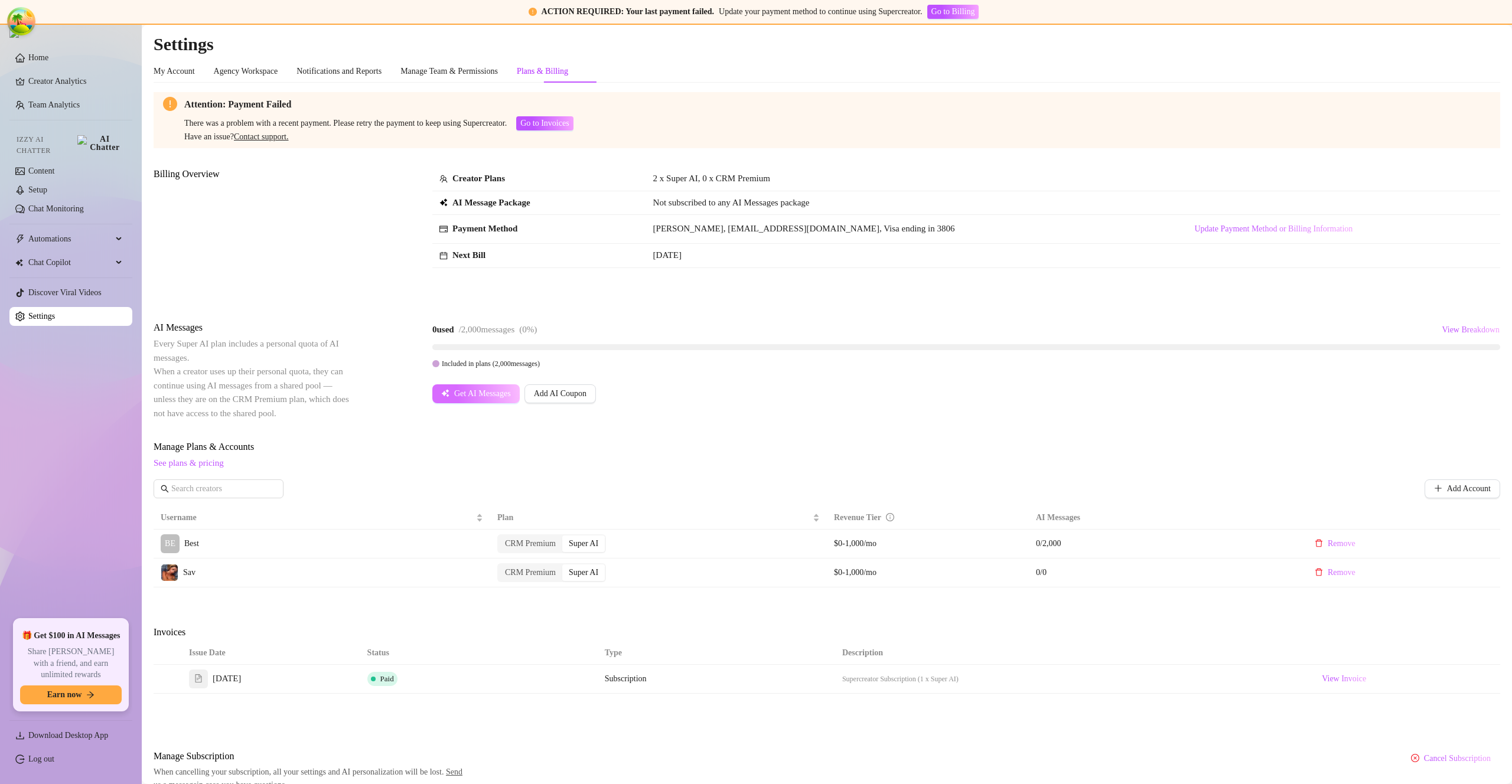
click at [471, 396] on span "Get AI Messages" at bounding box center [483, 393] width 57 height 9
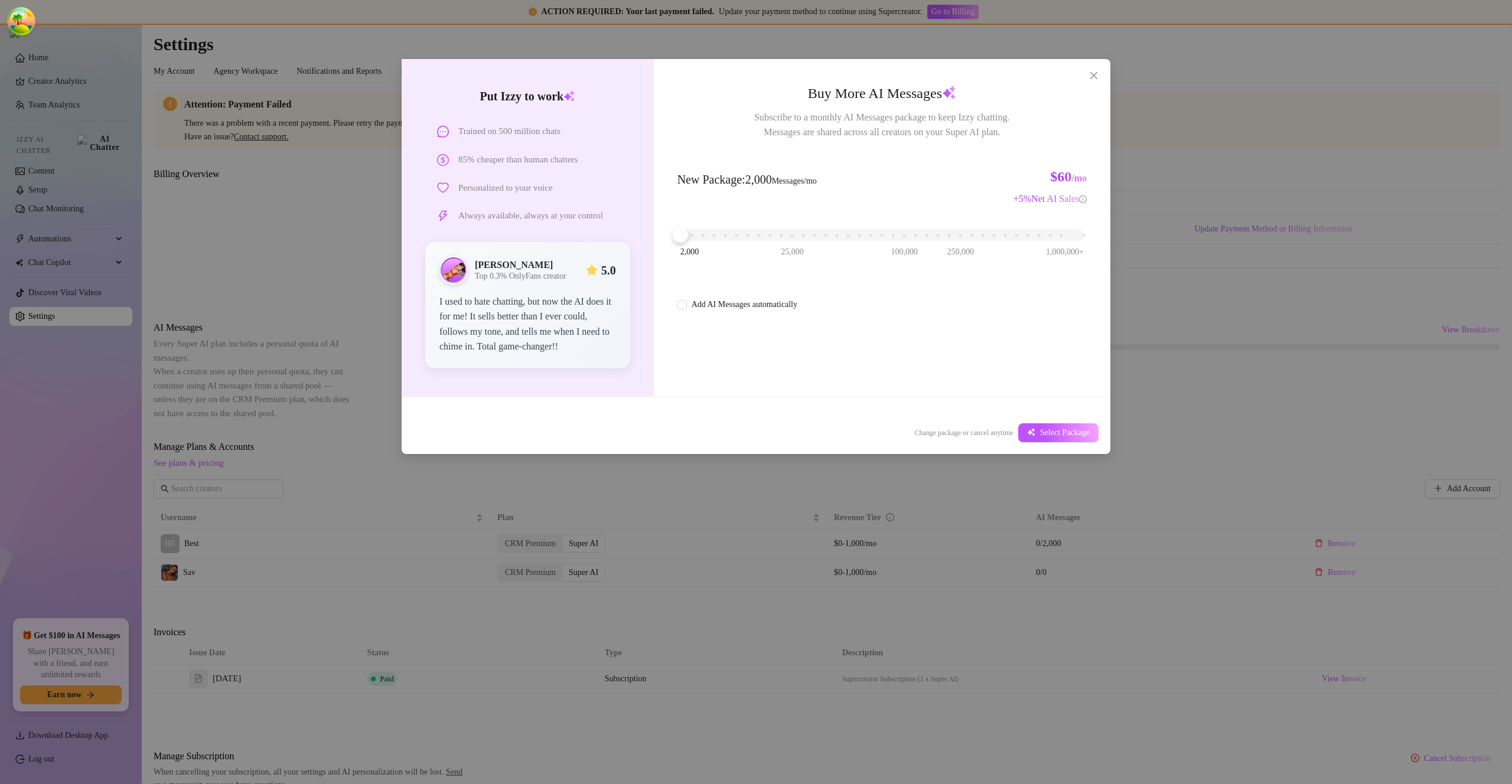
click at [1172, 128] on div "Put [PERSON_NAME] to work Trained on 500 million chats 85% cheaper than human c…" at bounding box center [756, 392] width 1512 height 784
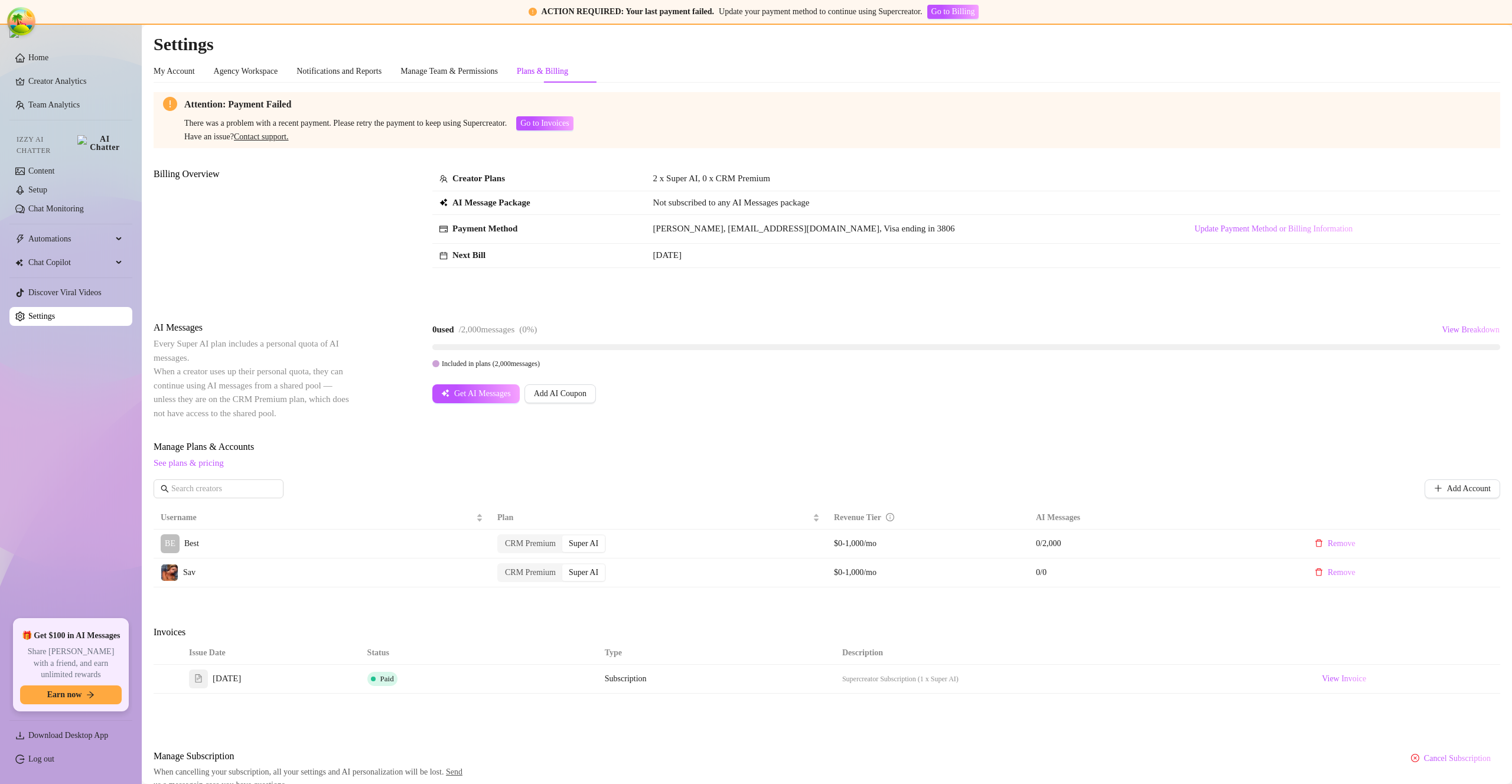
click at [1002, 75] on div "My Account Agency Workspace Notifications and Reports Manage Team & Permissions…" at bounding box center [827, 71] width 1347 height 22
click at [996, 70] on div "My Account Agency Workspace Notifications and Reports Manage Team & Permissions…" at bounding box center [827, 71] width 1347 height 22
click at [470, 681] on span "Retry Payment" at bounding box center [461, 679] width 49 height 9
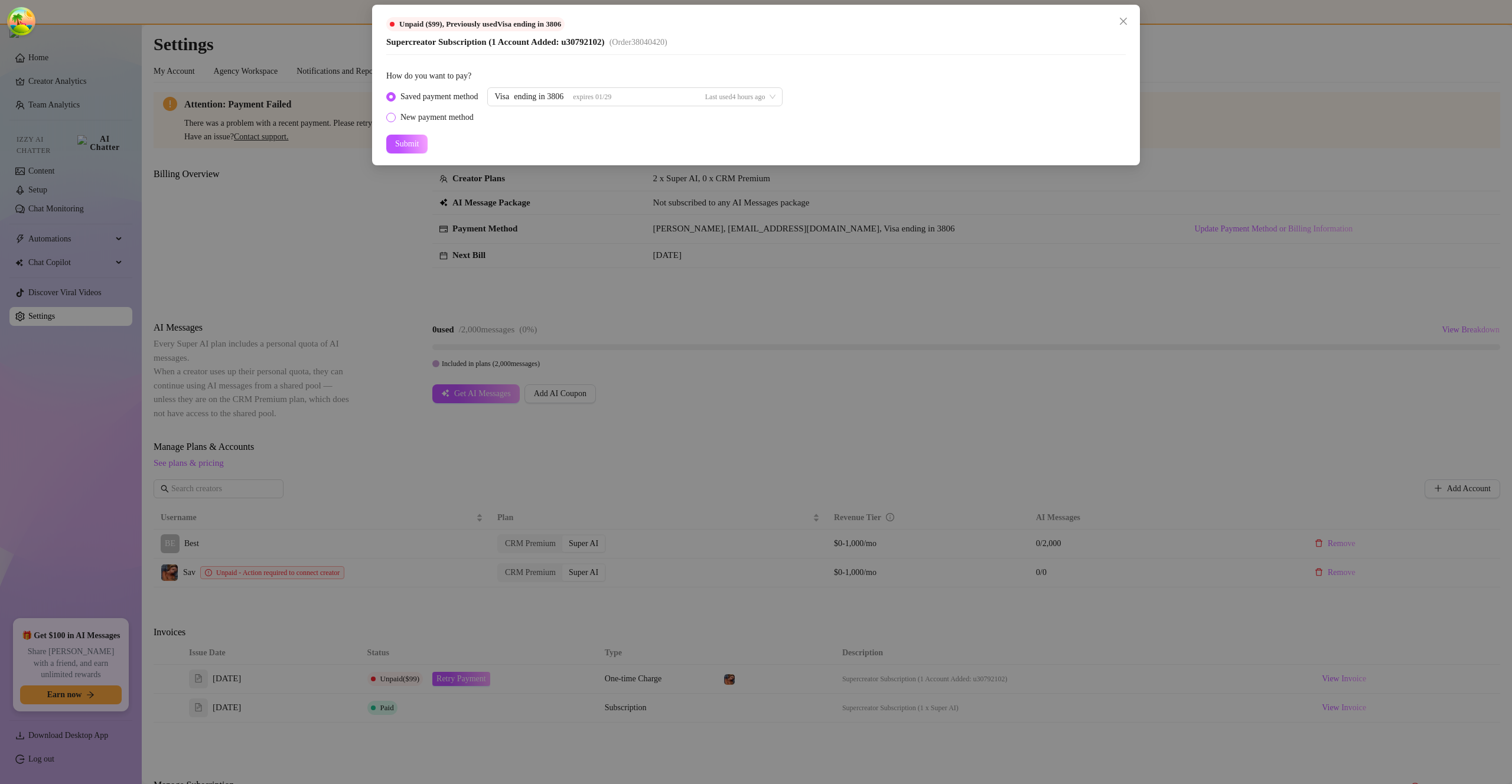
click at [468, 116] on div "New payment method" at bounding box center [437, 117] width 73 height 13
click at [394, 116] on input "New payment method" at bounding box center [391, 118] width 5 height 7
radio input "true"
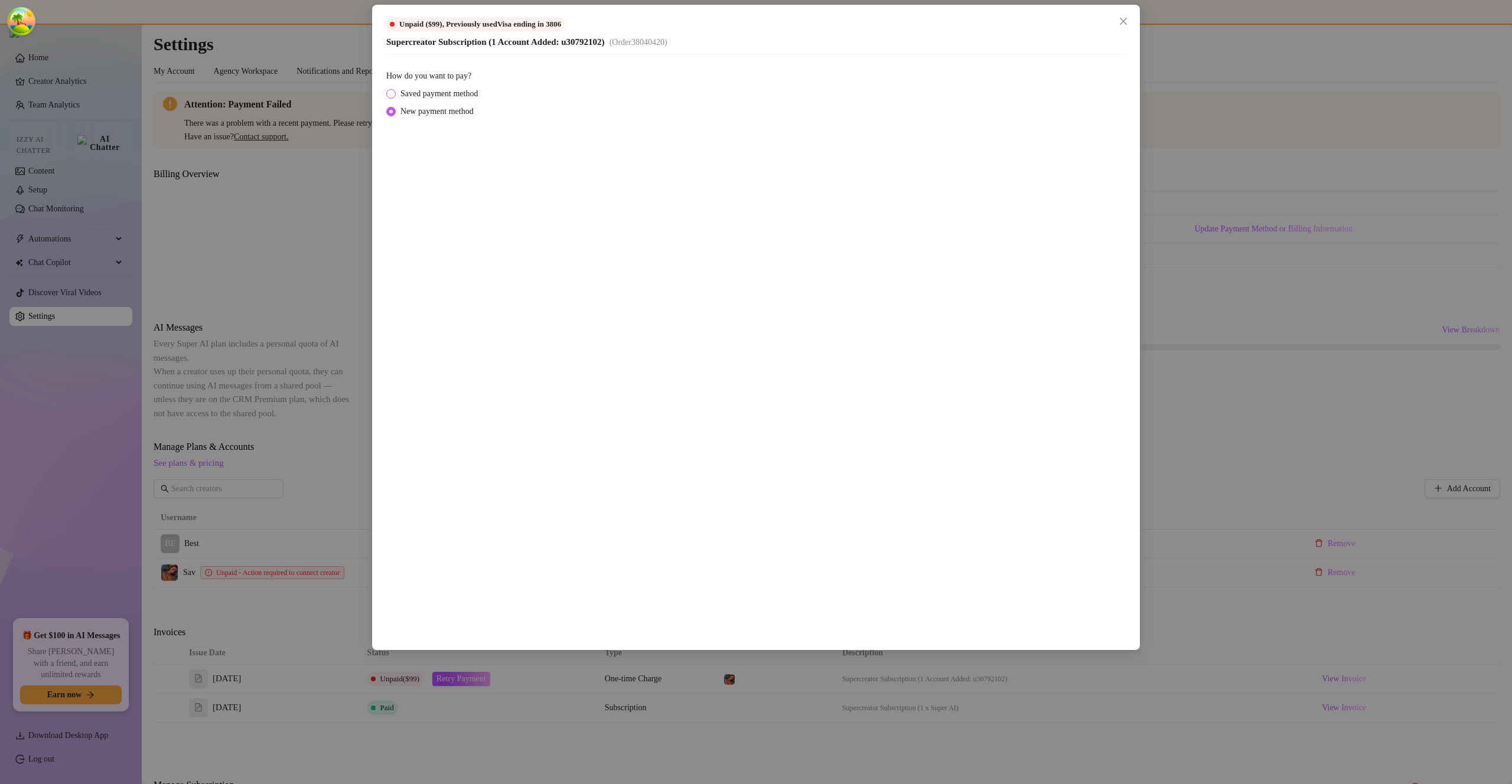
click at [409, 93] on span "Saved payment method" at bounding box center [439, 93] width 87 height 13
click at [394, 93] on input "Saved payment method" at bounding box center [391, 95] width 5 height 7
radio input "true"
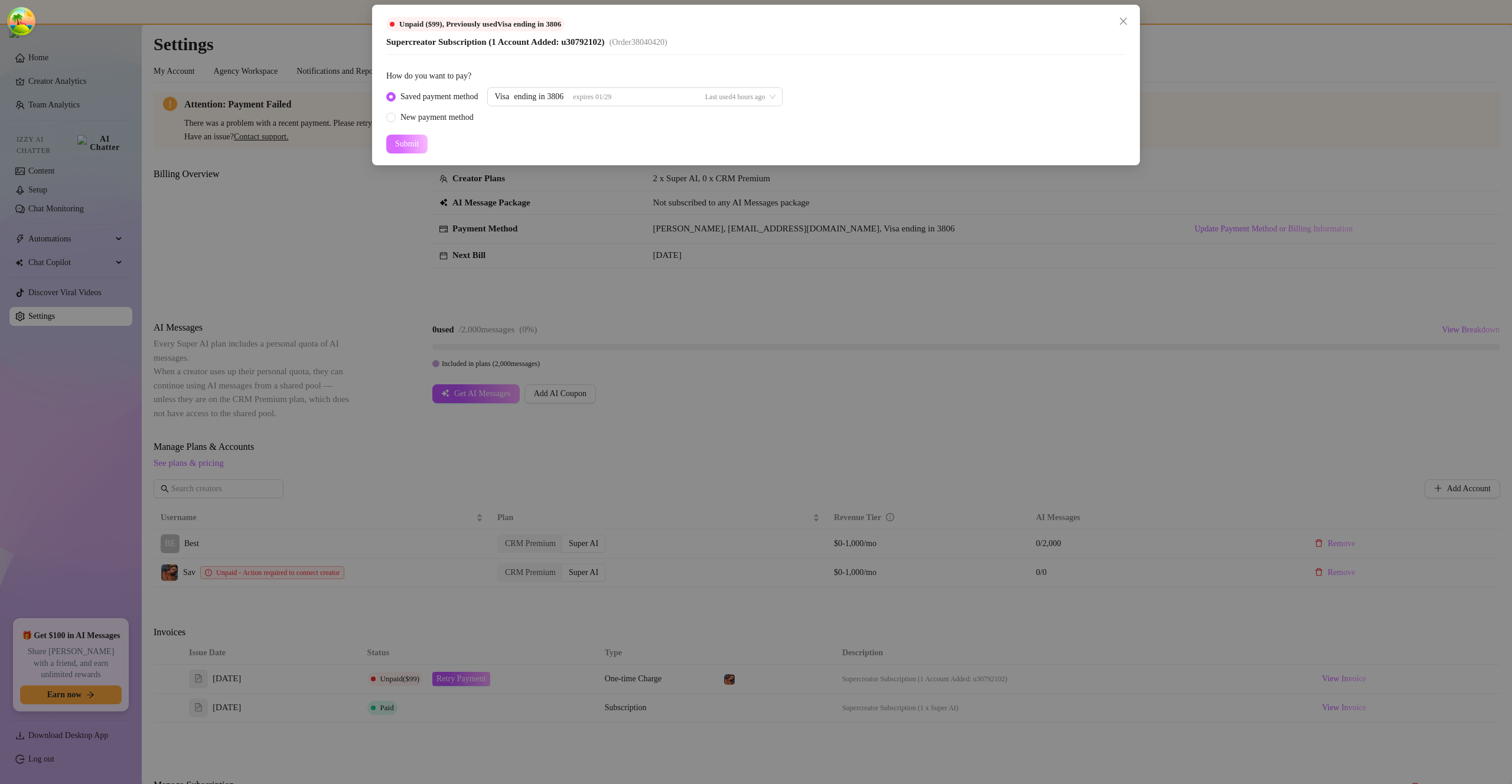
click at [423, 142] on button "Submit" at bounding box center [407, 144] width 41 height 19
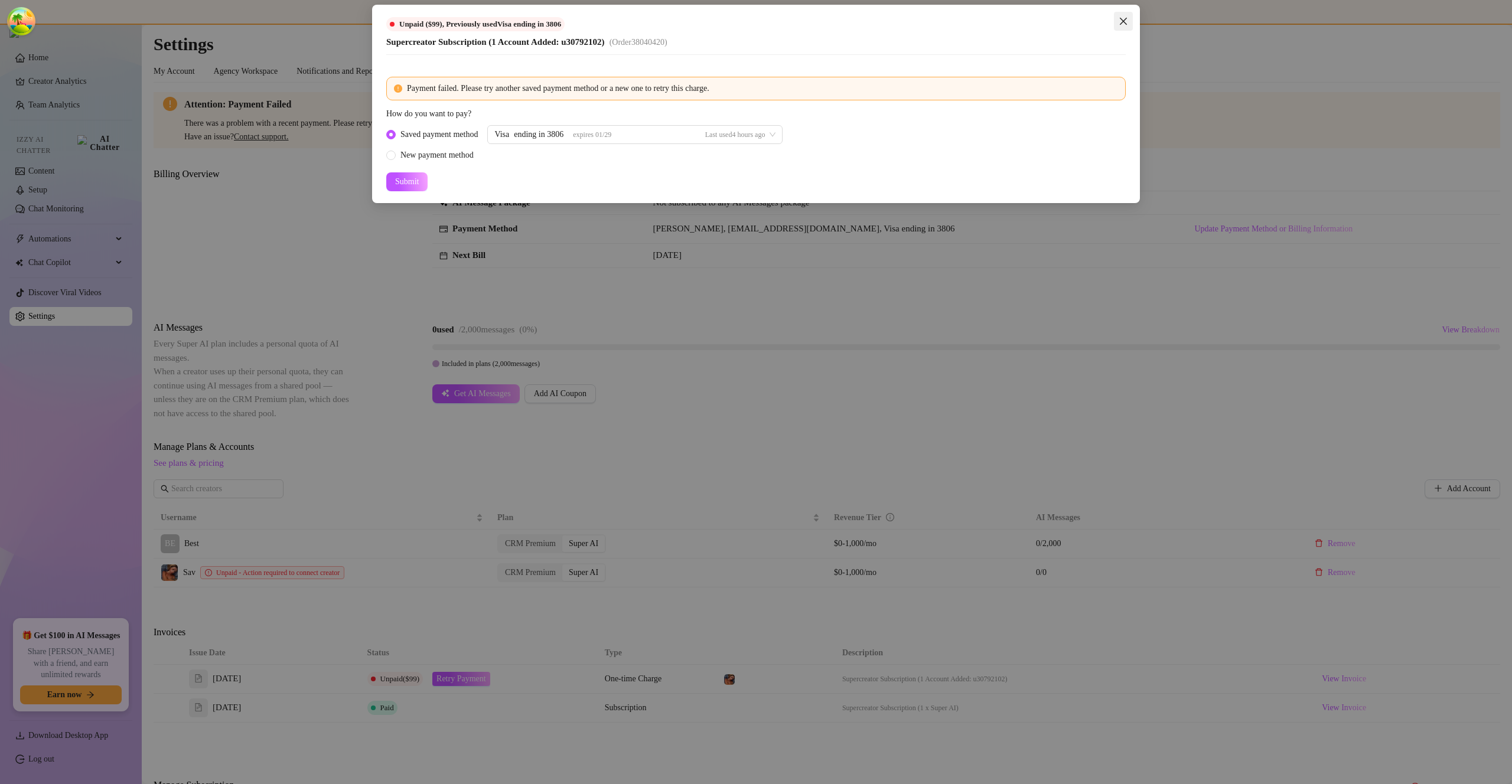
click at [1117, 20] on span "Close" at bounding box center [1123, 21] width 19 height 9
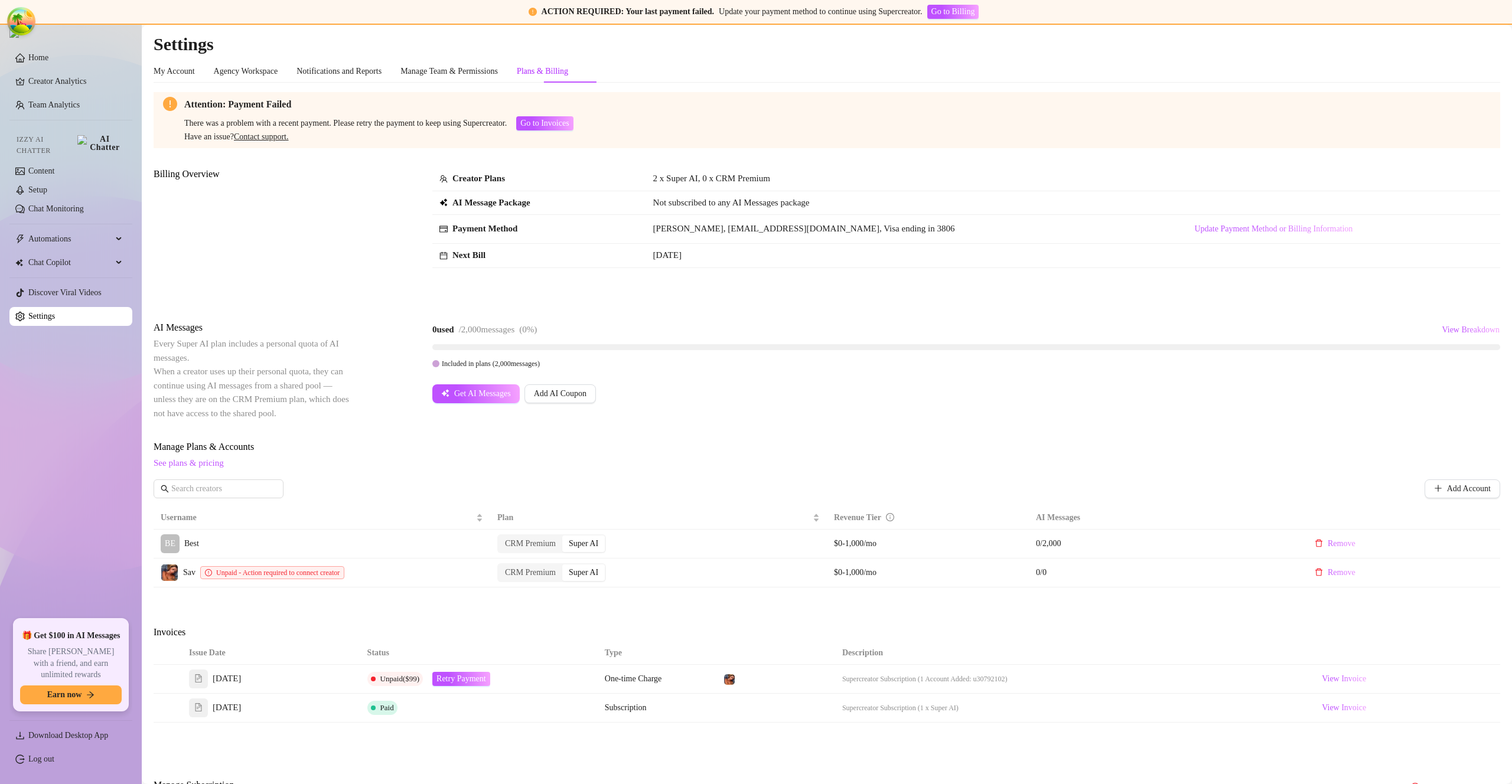
click at [176, 676] on td at bounding box center [168, 679] width 28 height 29
click at [173, 678] on td at bounding box center [168, 679] width 28 height 29
click at [173, 678] on td at bounding box center [168, 679] width 28 height 29
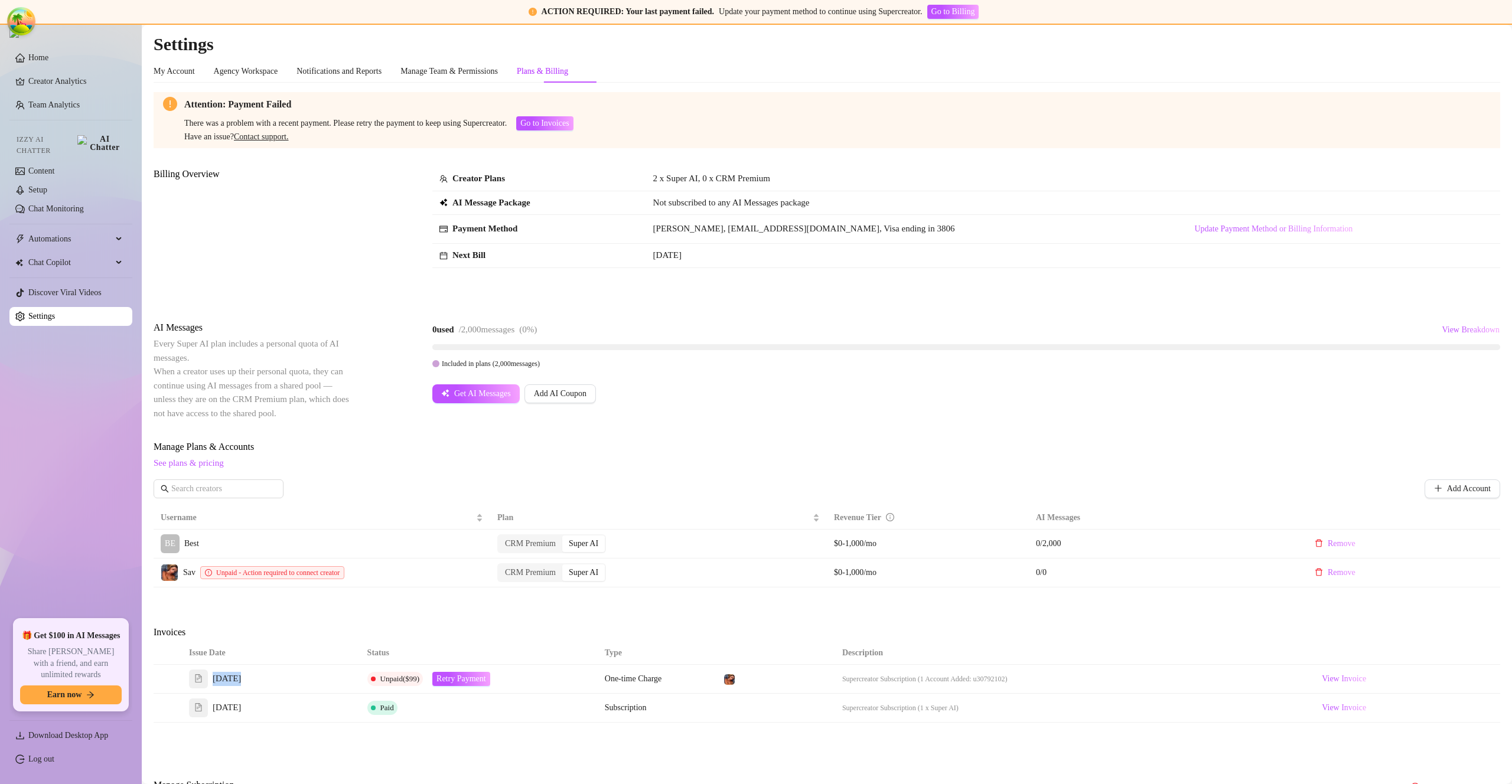
click at [173, 678] on td at bounding box center [168, 679] width 28 height 29
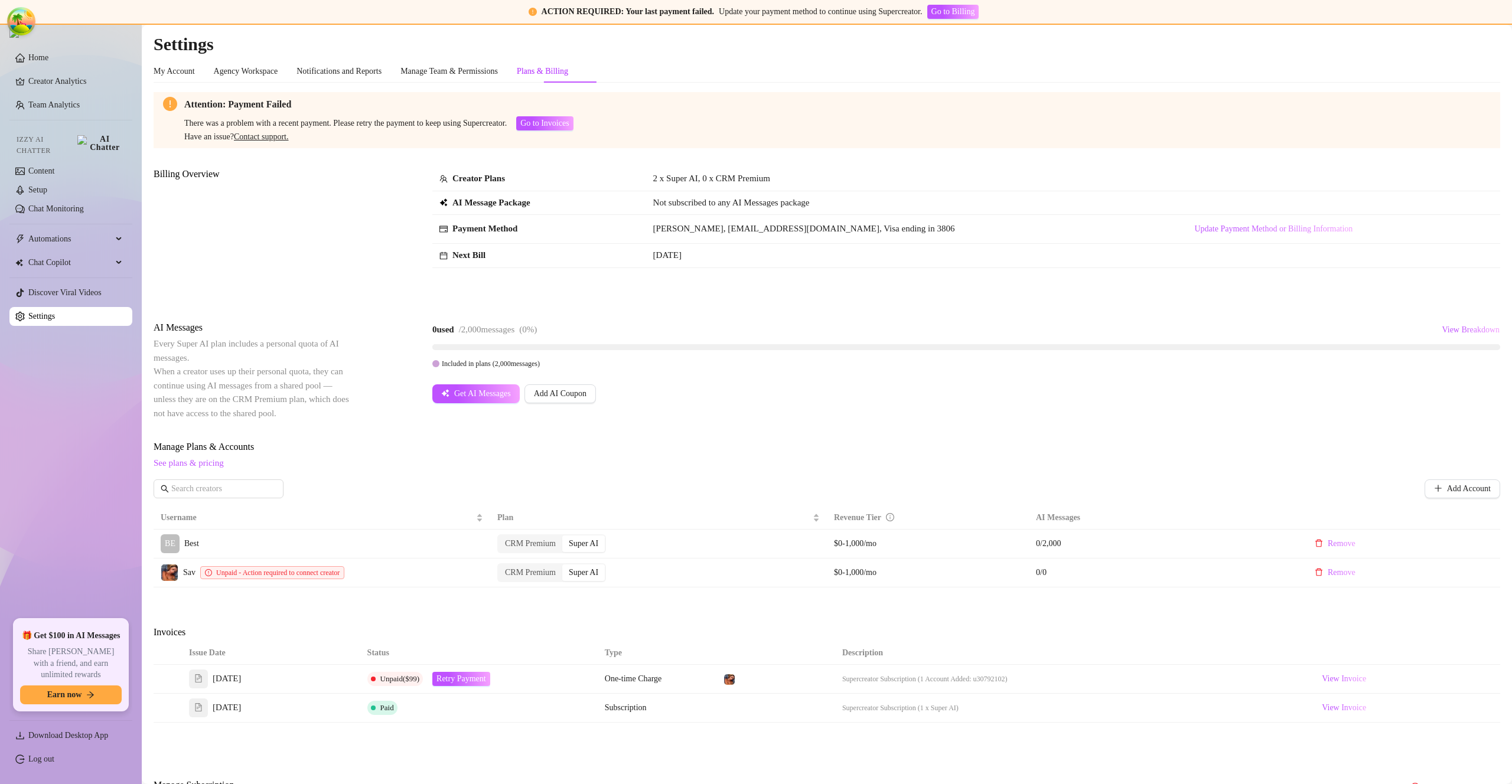
click at [174, 678] on td at bounding box center [168, 679] width 28 height 29
click at [837, 403] on div "Get AI Messages Add AI Coupon" at bounding box center [966, 394] width 1068 height 19
click at [168, 682] on td at bounding box center [168, 679] width 28 height 29
click at [169, 681] on td at bounding box center [168, 679] width 28 height 29
click at [169, 681] on td at bounding box center [168, 679] width 28 height 29
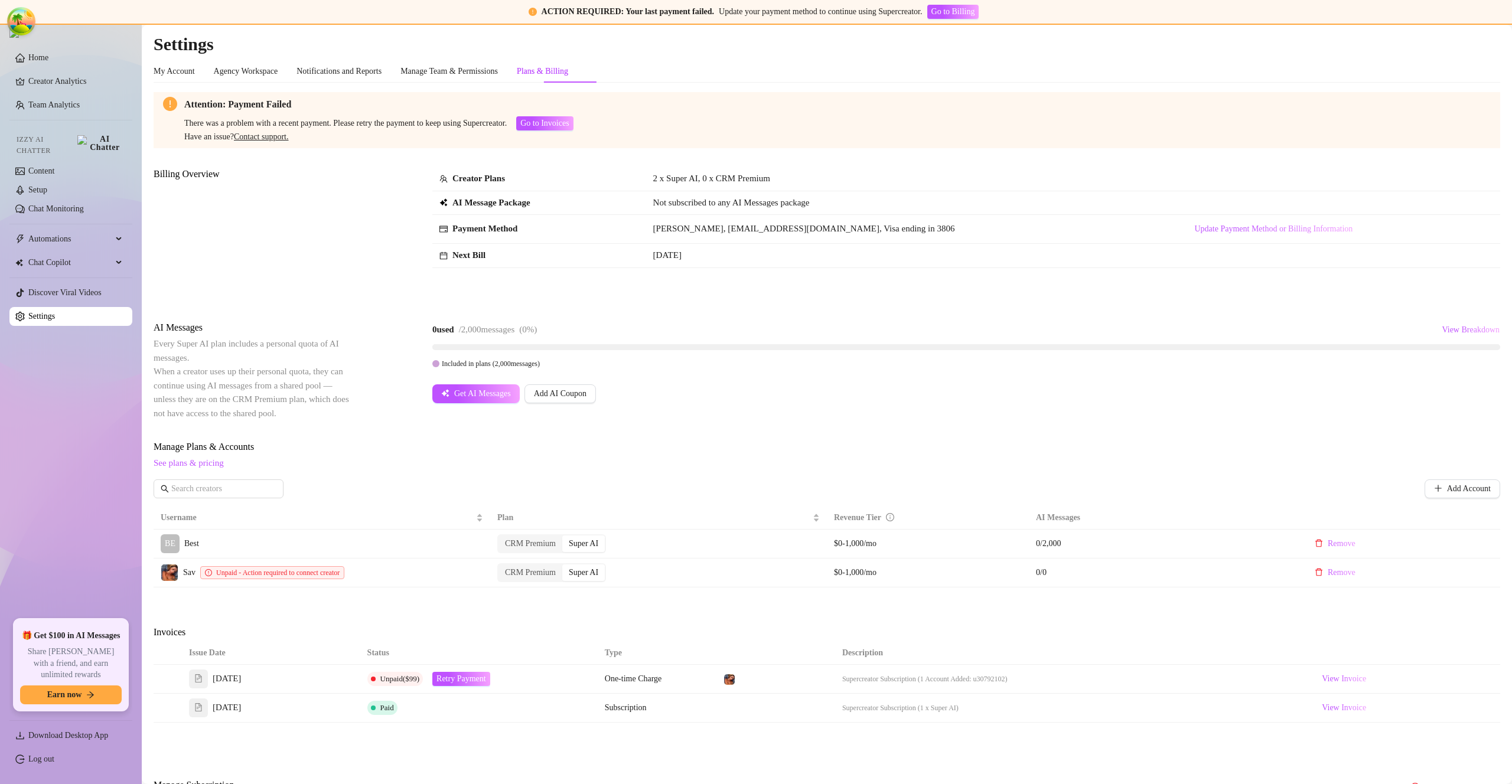
click at [844, 413] on div "AI Messages Every Super AI plan includes a personal quota of AI messages. When …" at bounding box center [827, 370] width 1347 height 100
click at [843, 412] on div "AI Messages Every Super AI plan includes a personal quota of AI messages. When …" at bounding box center [827, 370] width 1347 height 100
click at [483, 680] on span "Retry Payment" at bounding box center [461, 679] width 49 height 9
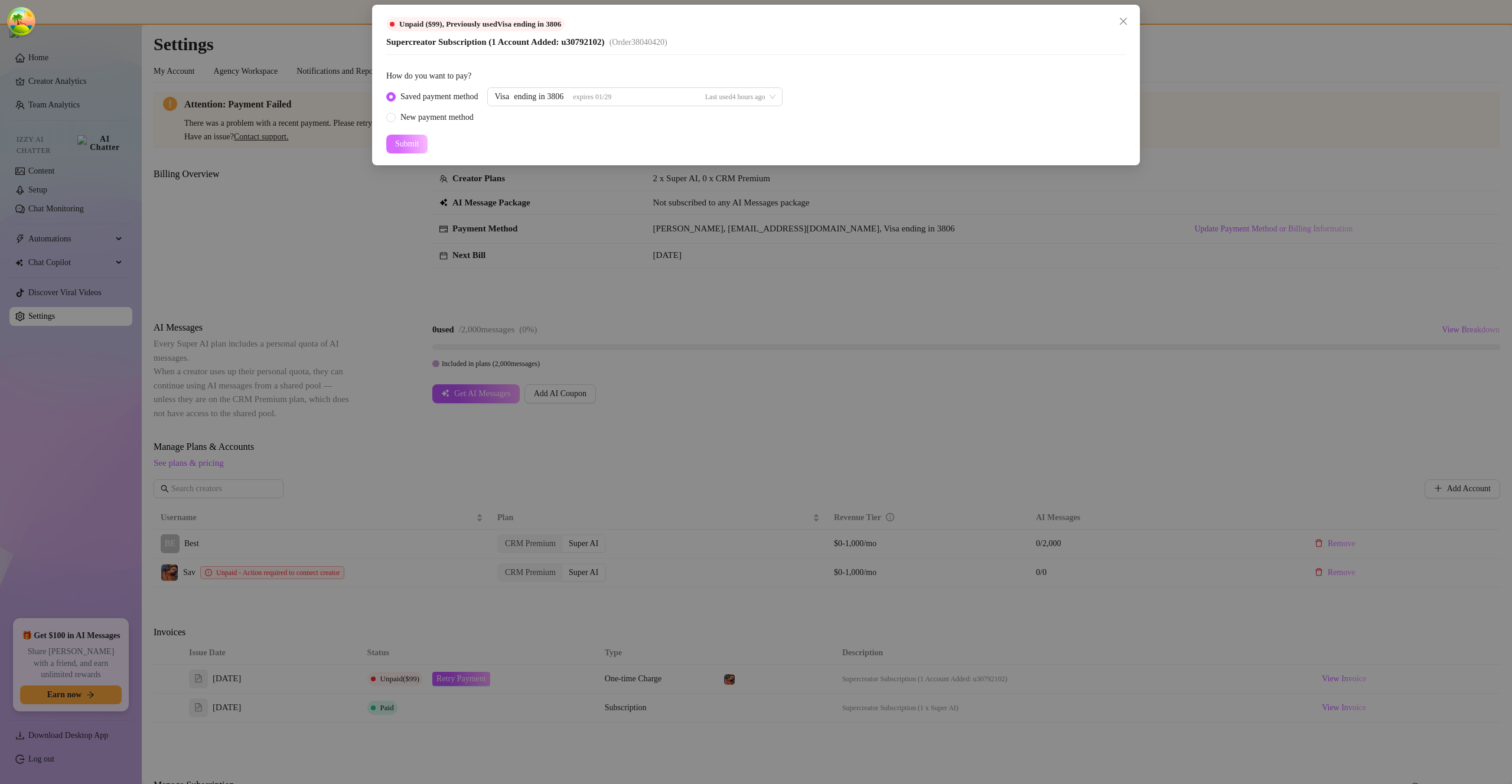
click at [411, 147] on span "Submit" at bounding box center [407, 143] width 23 height 9
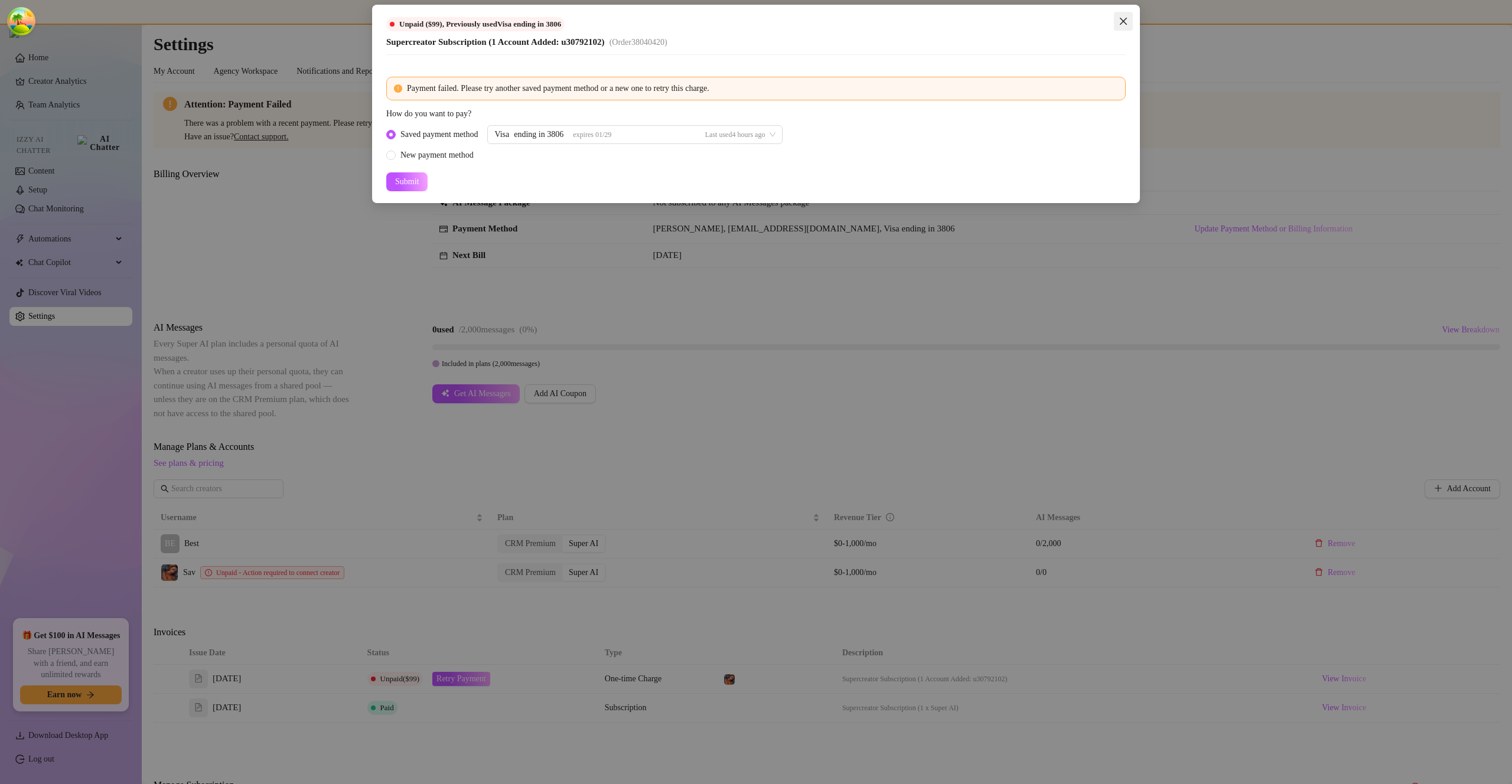
click at [1137, 15] on div "Unpaid ($99) , Previously used Visa ending in 3806 Supercreator Subscription (1…" at bounding box center [756, 104] width 768 height 198
click at [1129, 17] on span "Close" at bounding box center [1123, 21] width 19 height 9
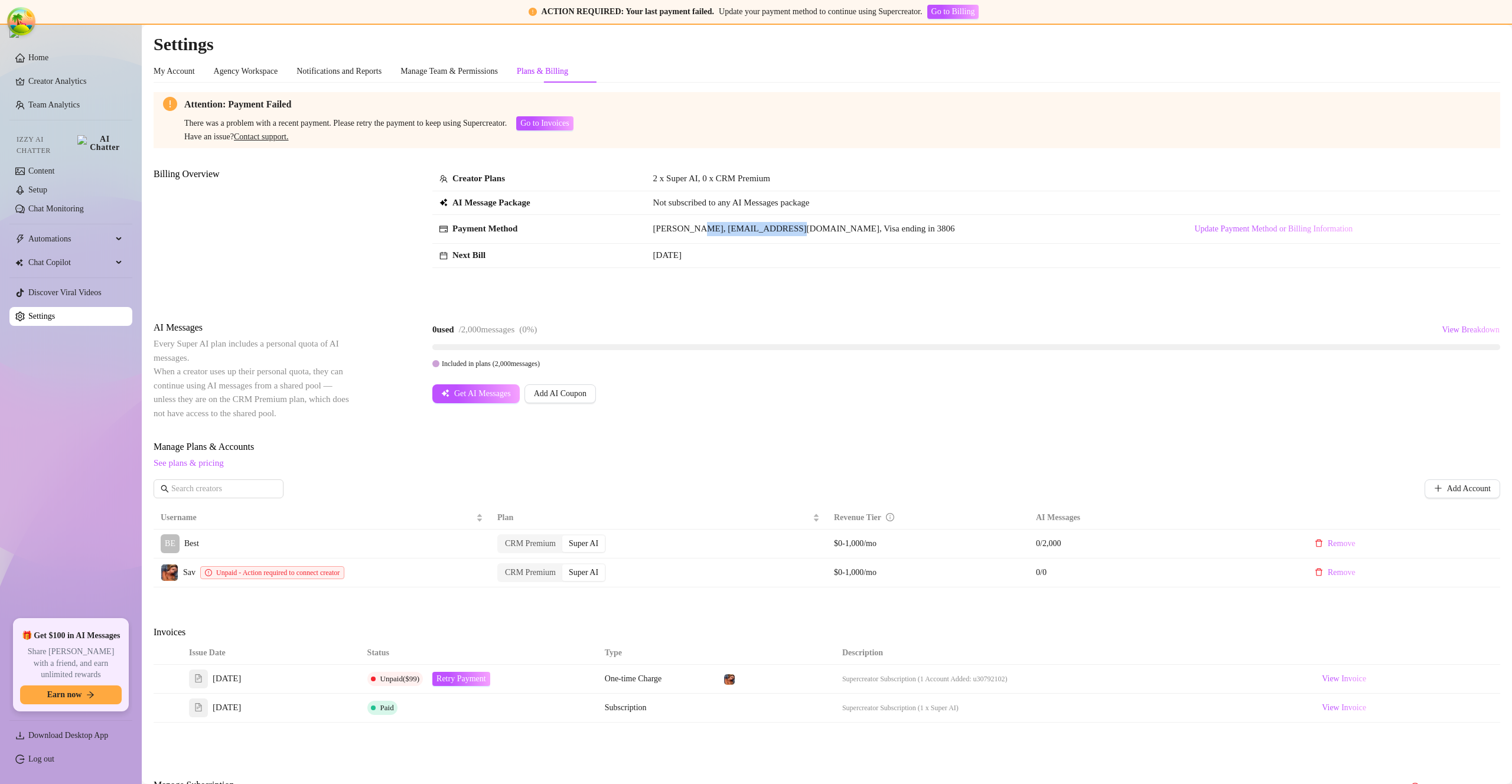
drag, startPoint x: 693, startPoint y: 228, endPoint x: 794, endPoint y: 231, distance: 101.0
click at [794, 231] on span "[PERSON_NAME], [EMAIL_ADDRESS][DOMAIN_NAME], Visa ending in 3806" at bounding box center [804, 228] width 302 height 9
copy span "[EMAIL_ADDRESS][DOMAIN_NAME]"
